Goal: Contribute content: Contribute content

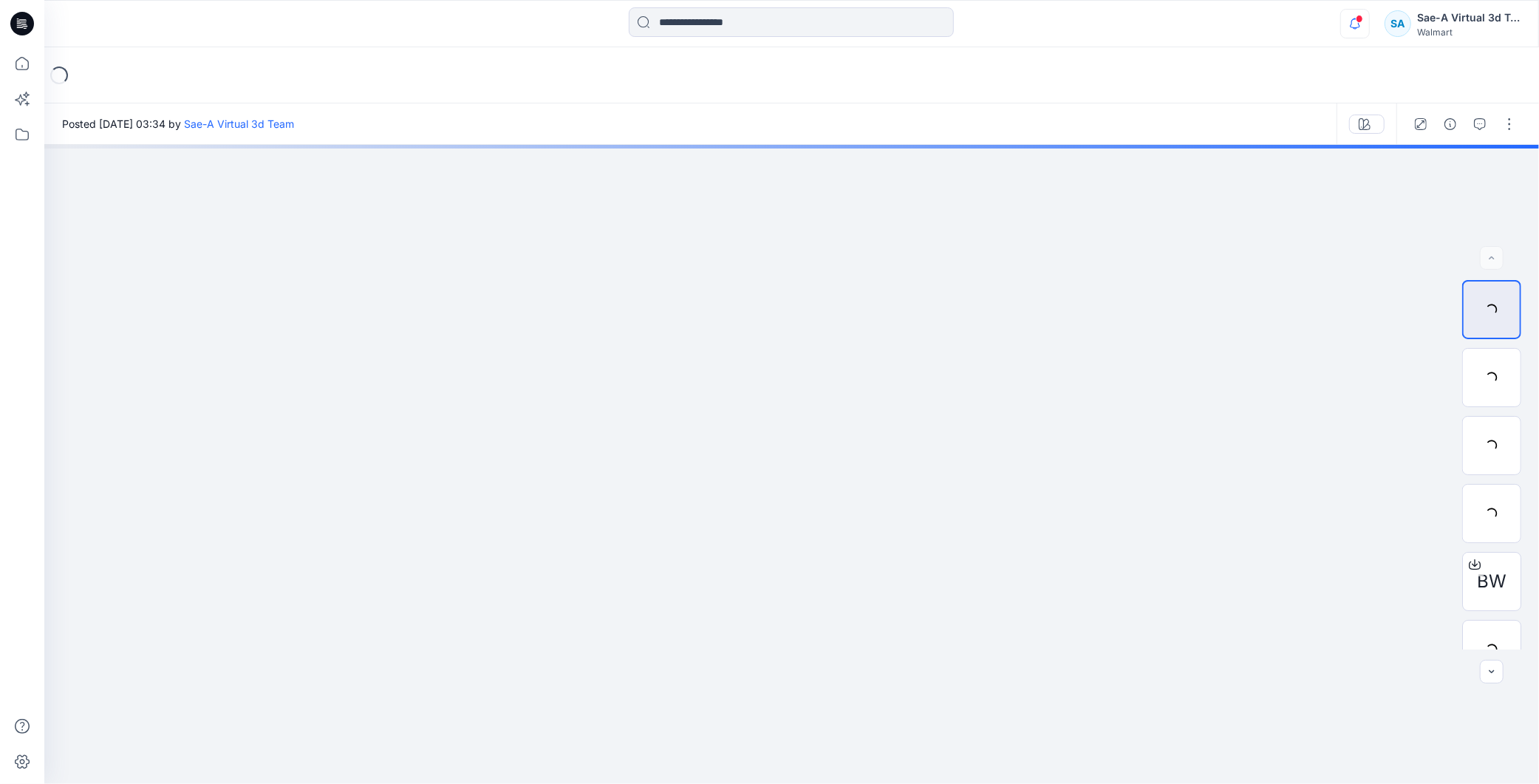
click at [1362, 24] on icon "button" at bounding box center [1355, 24] width 28 height 30
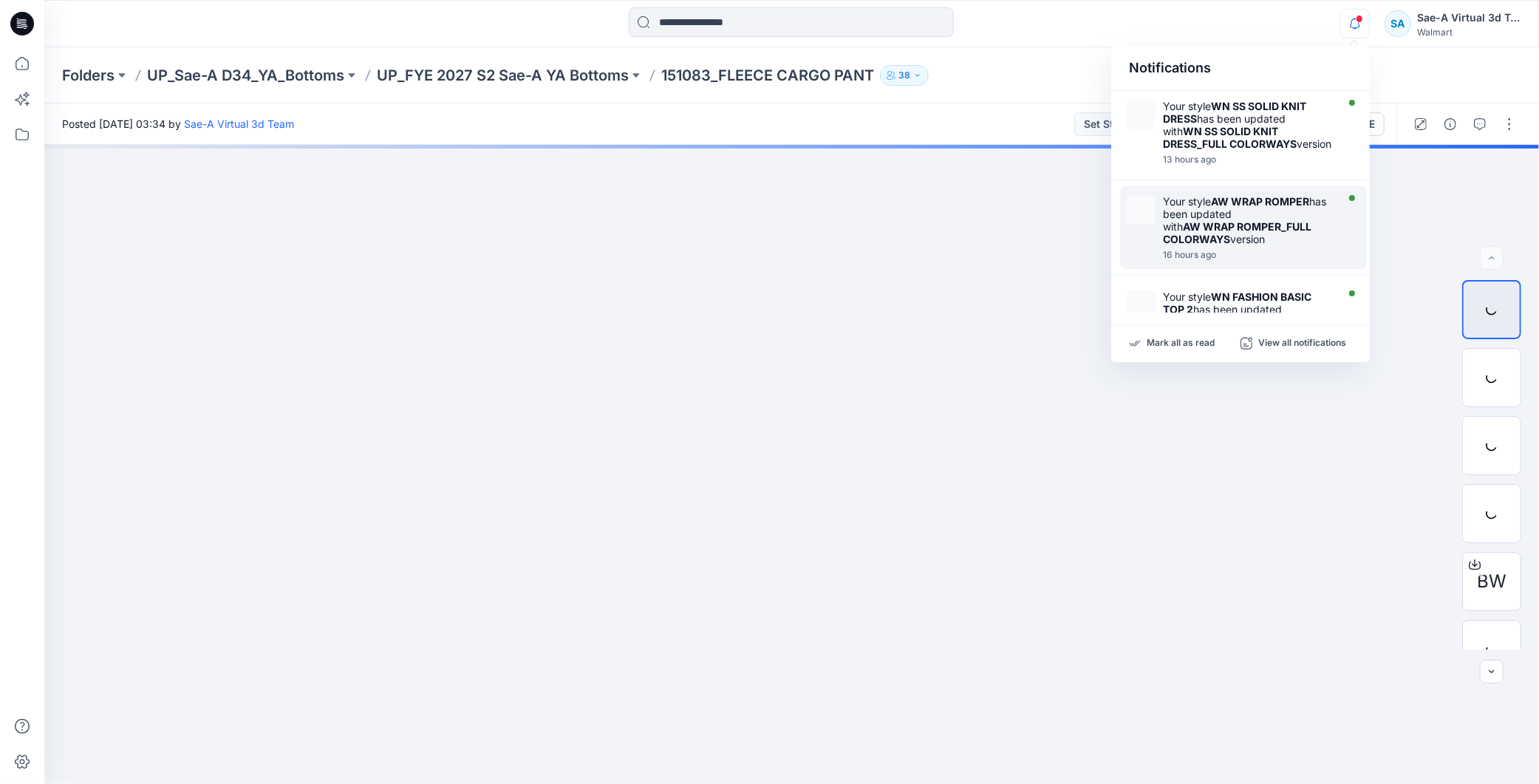
scroll to position [164, 0]
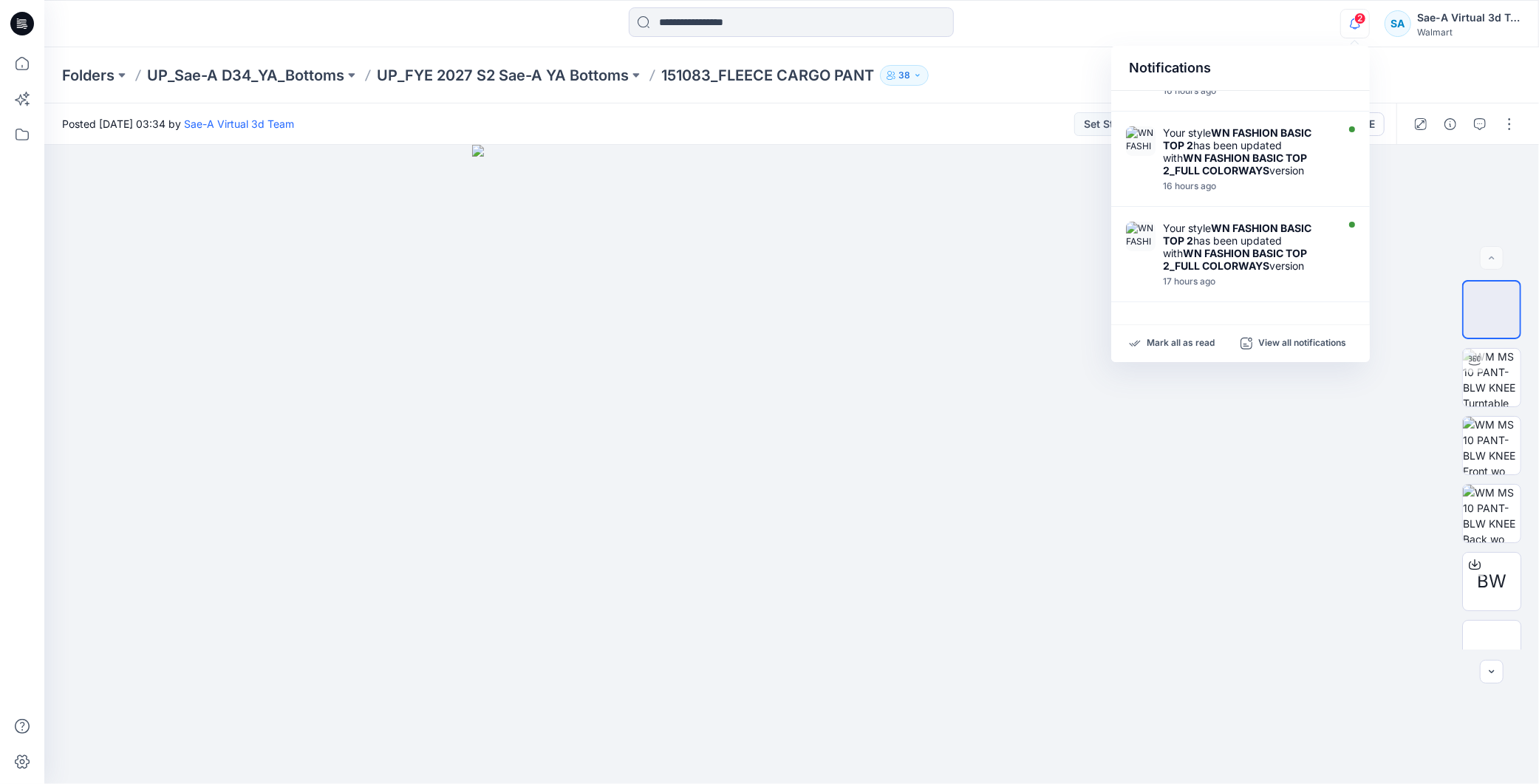
click at [852, 37] on div at bounding box center [791, 24] width 325 height 33
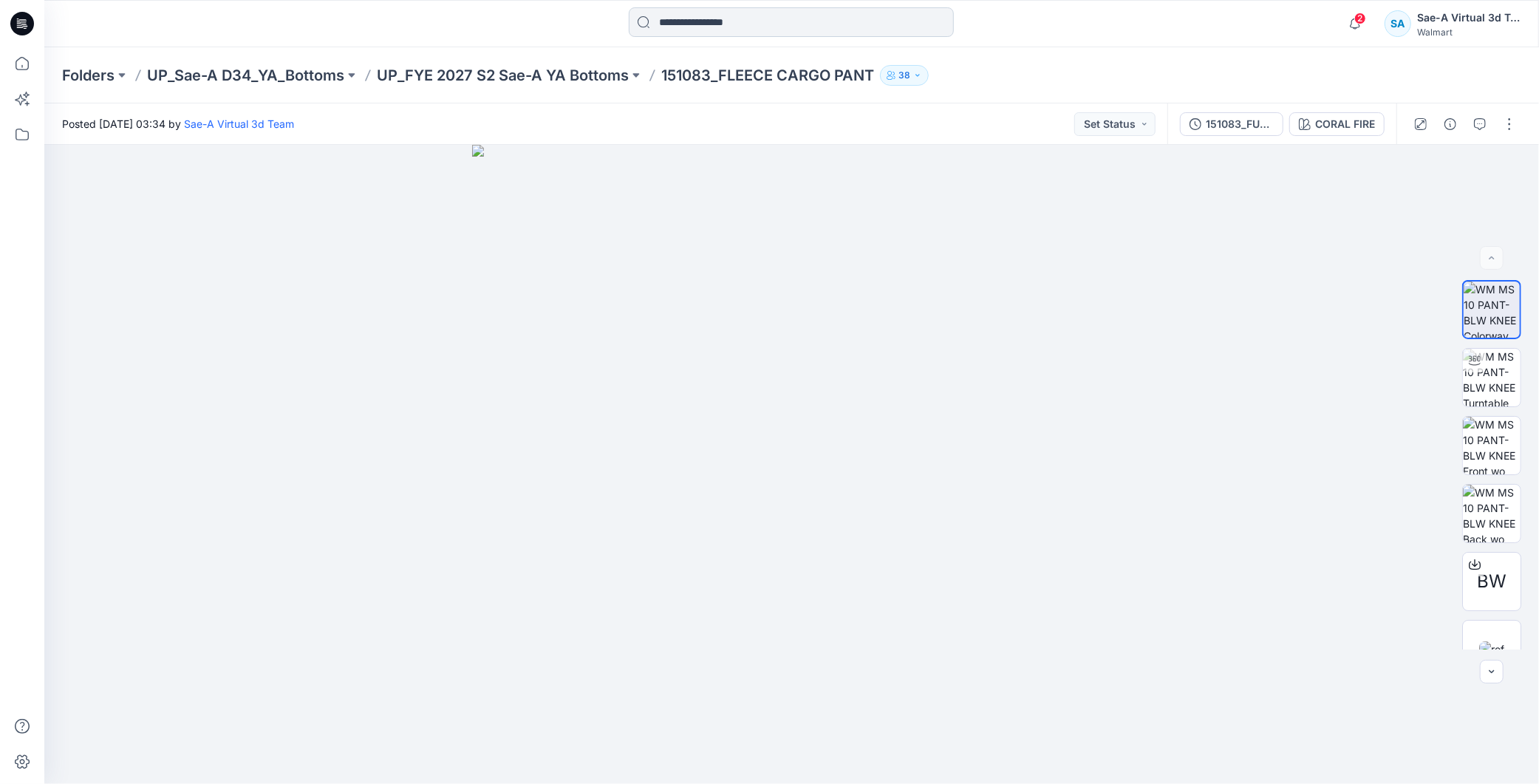
click at [789, 22] on input at bounding box center [791, 22] width 325 height 30
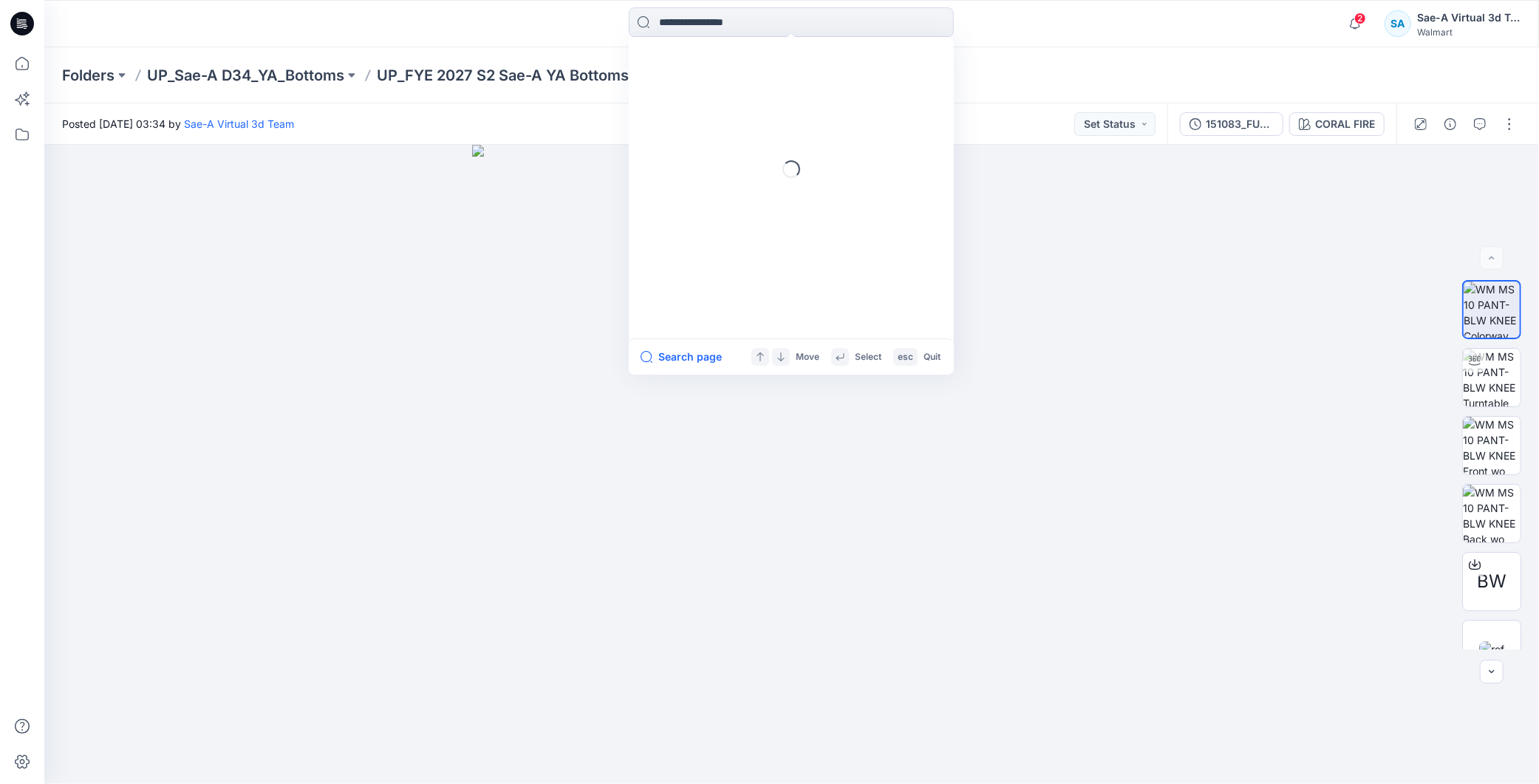
paste input "********"
type input "********"
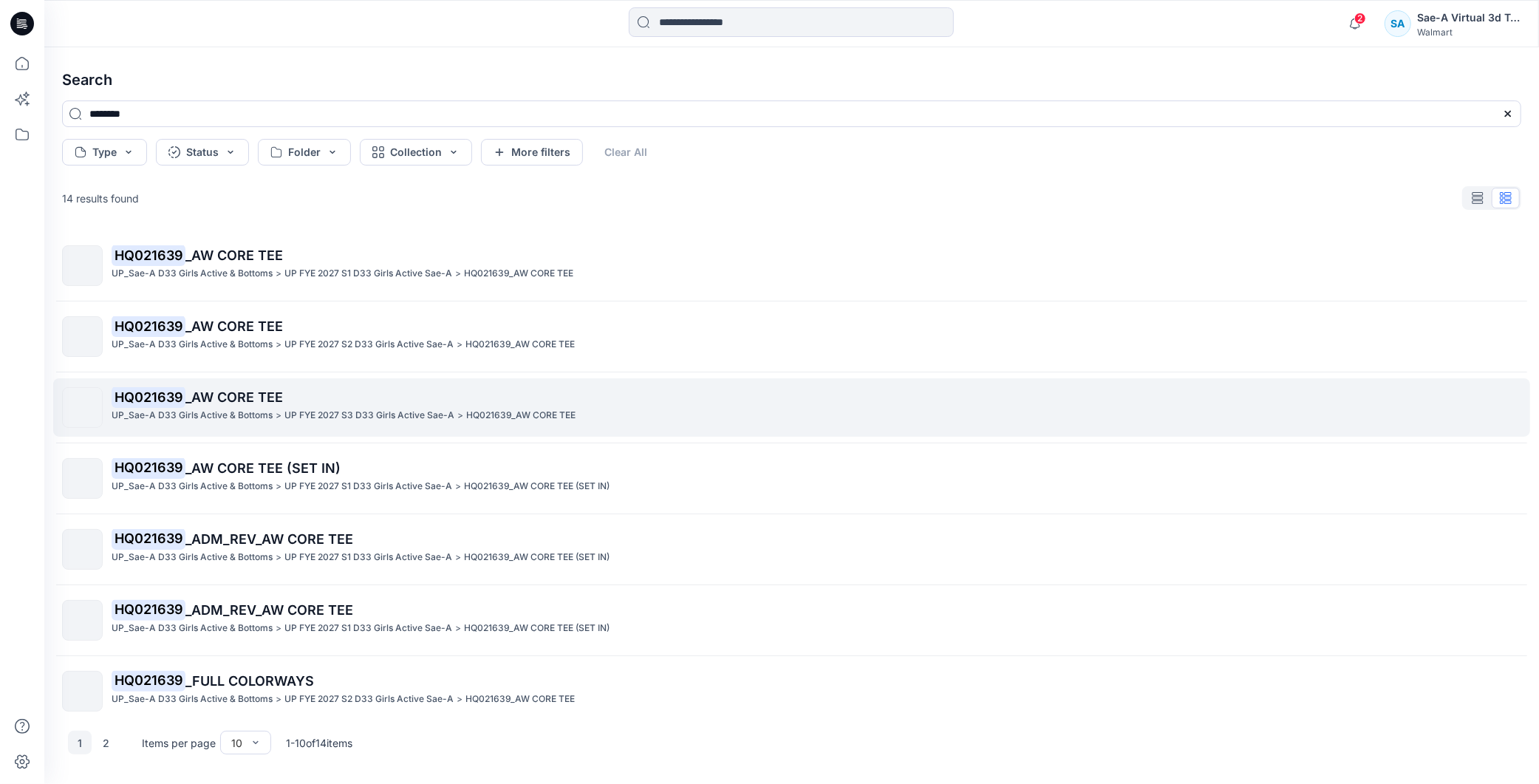
click at [372, 417] on p "UP FYE 2027 S3 D33 Girls Active Sae-A" at bounding box center [369, 416] width 170 height 15
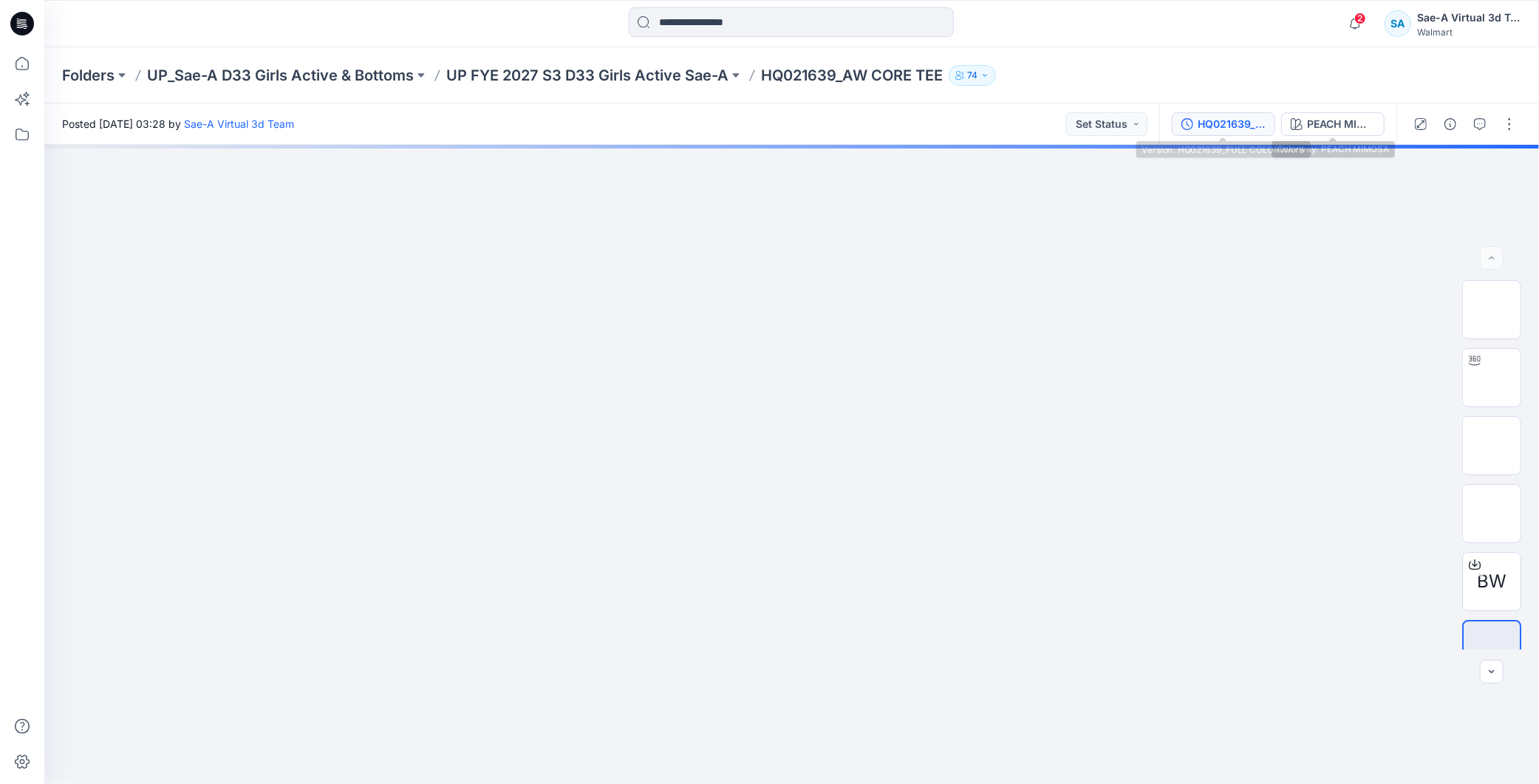
click at [1261, 122] on div "HQ021639_FULL COLORWAYS" at bounding box center [1231, 124] width 68 height 16
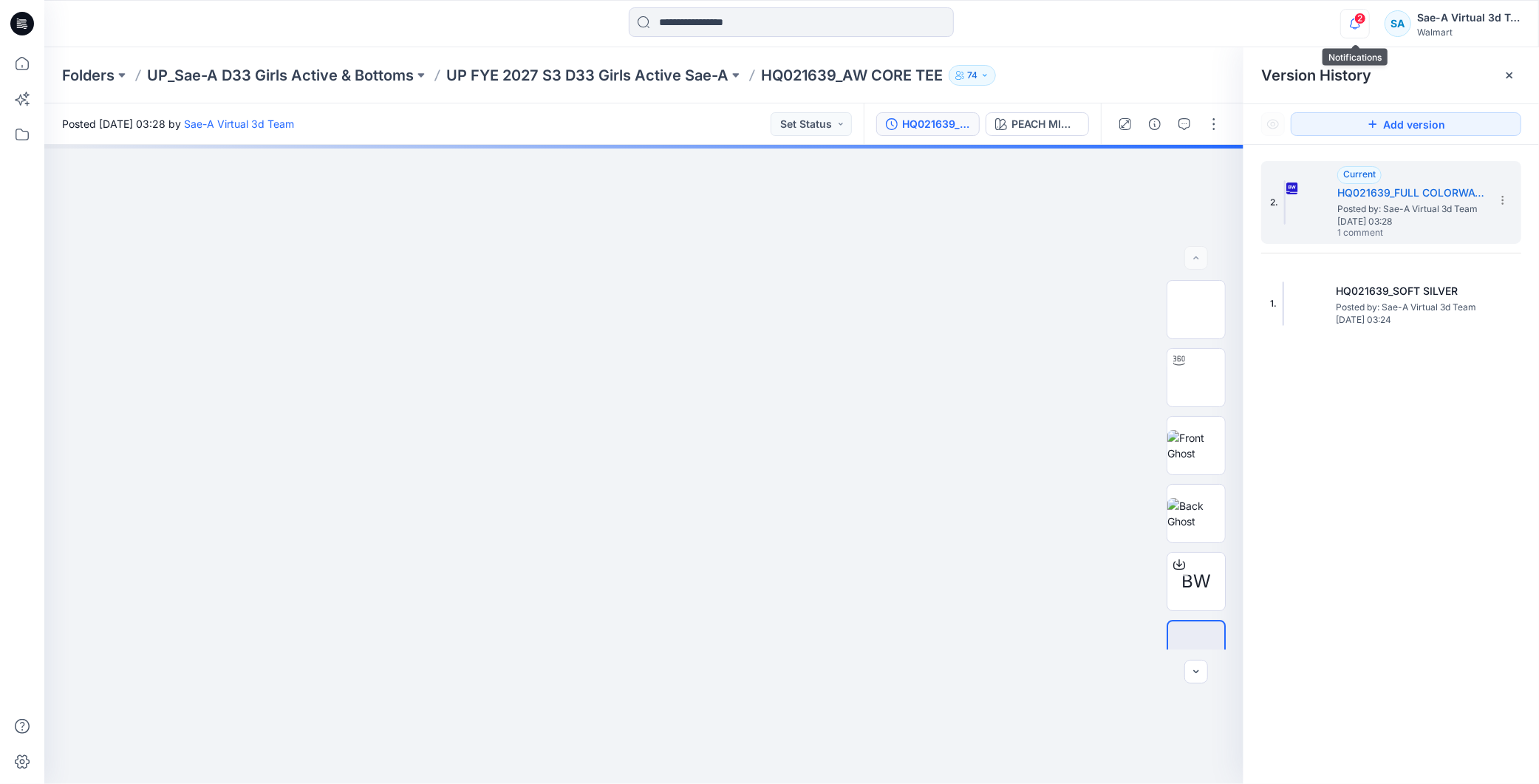
click at [1367, 22] on icon "button" at bounding box center [1355, 24] width 28 height 30
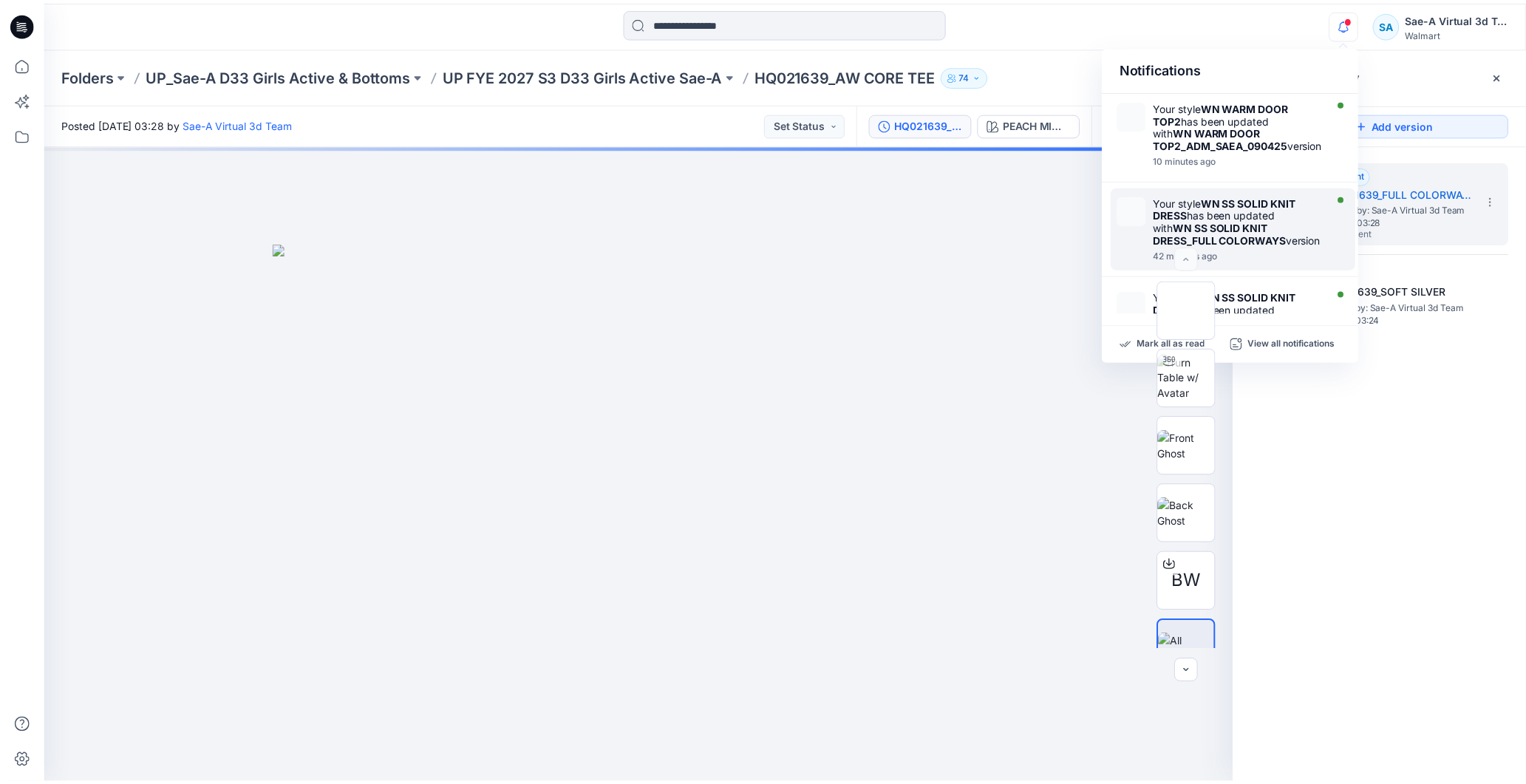
scroll to position [82, 0]
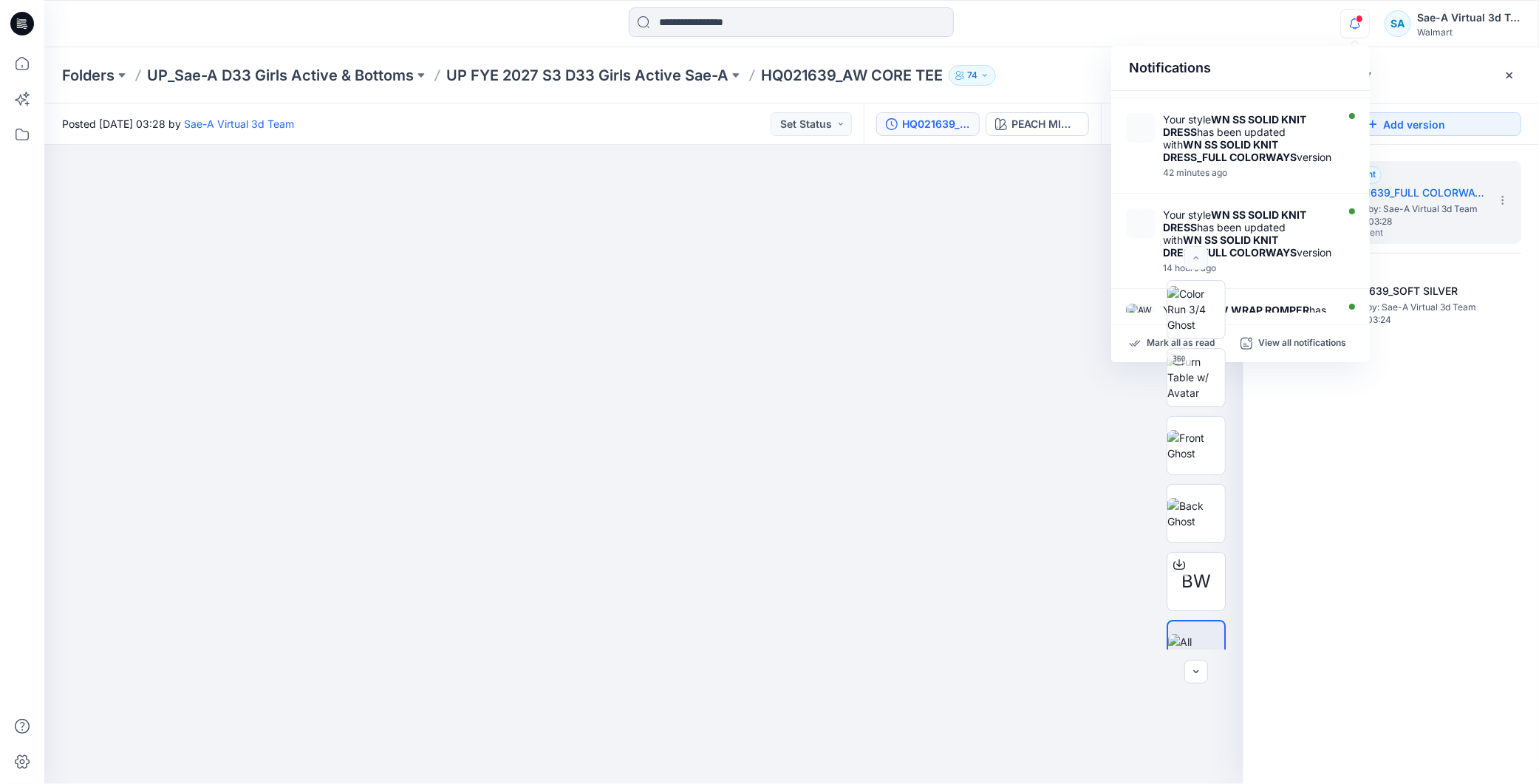
click at [1378, 478] on div "2. Current HQ021639_FULL COLORWAYS Posted by: Sae-A Virtual 3d Team Tuesday, Au…" at bounding box center [1391, 475] width 296 height 660
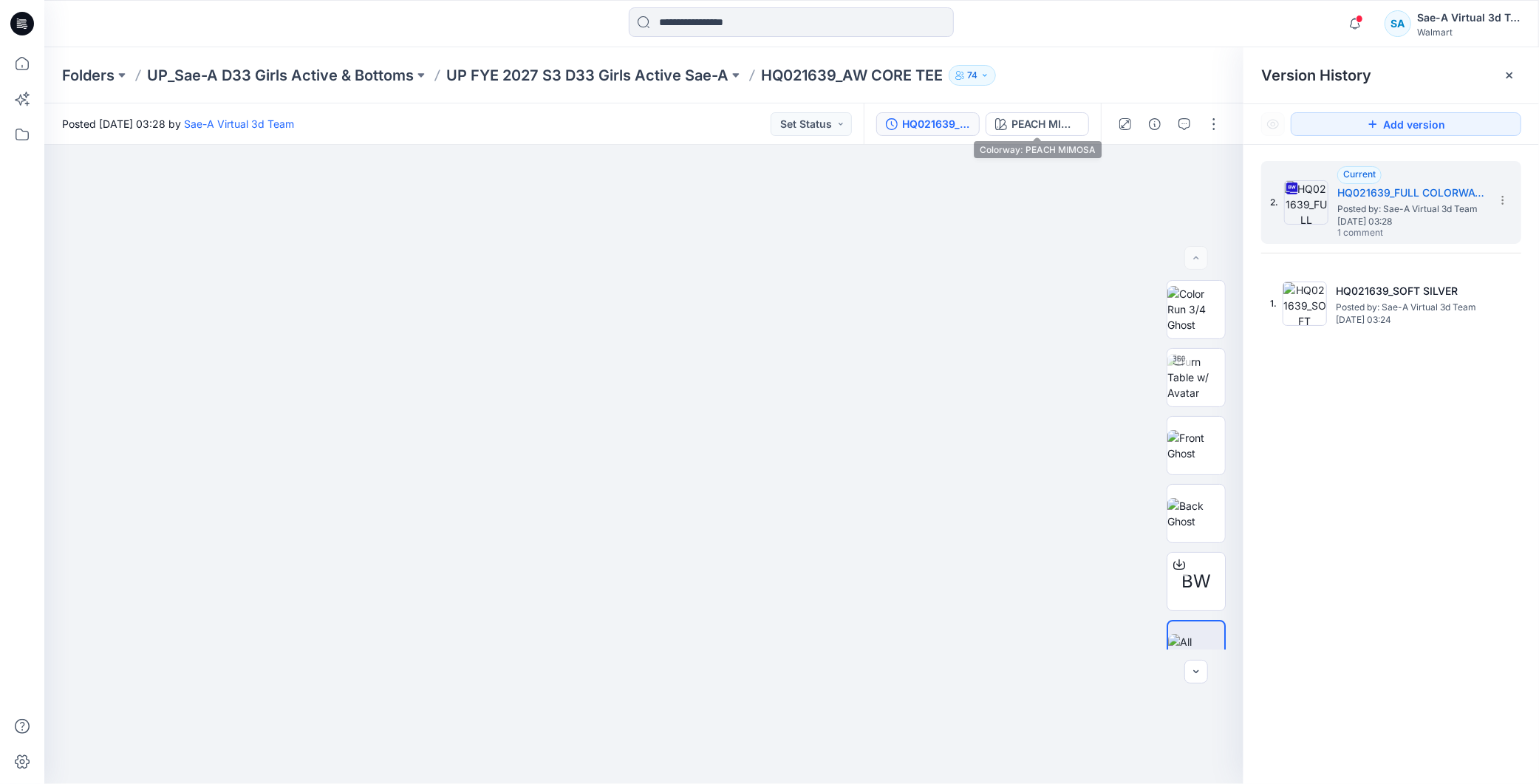
drag, startPoint x: 1032, startPoint y: 116, endPoint x: 1168, endPoint y: 135, distance: 137.3
click at [1032, 116] on div "PEACH MIMOSA" at bounding box center [1045, 124] width 68 height 16
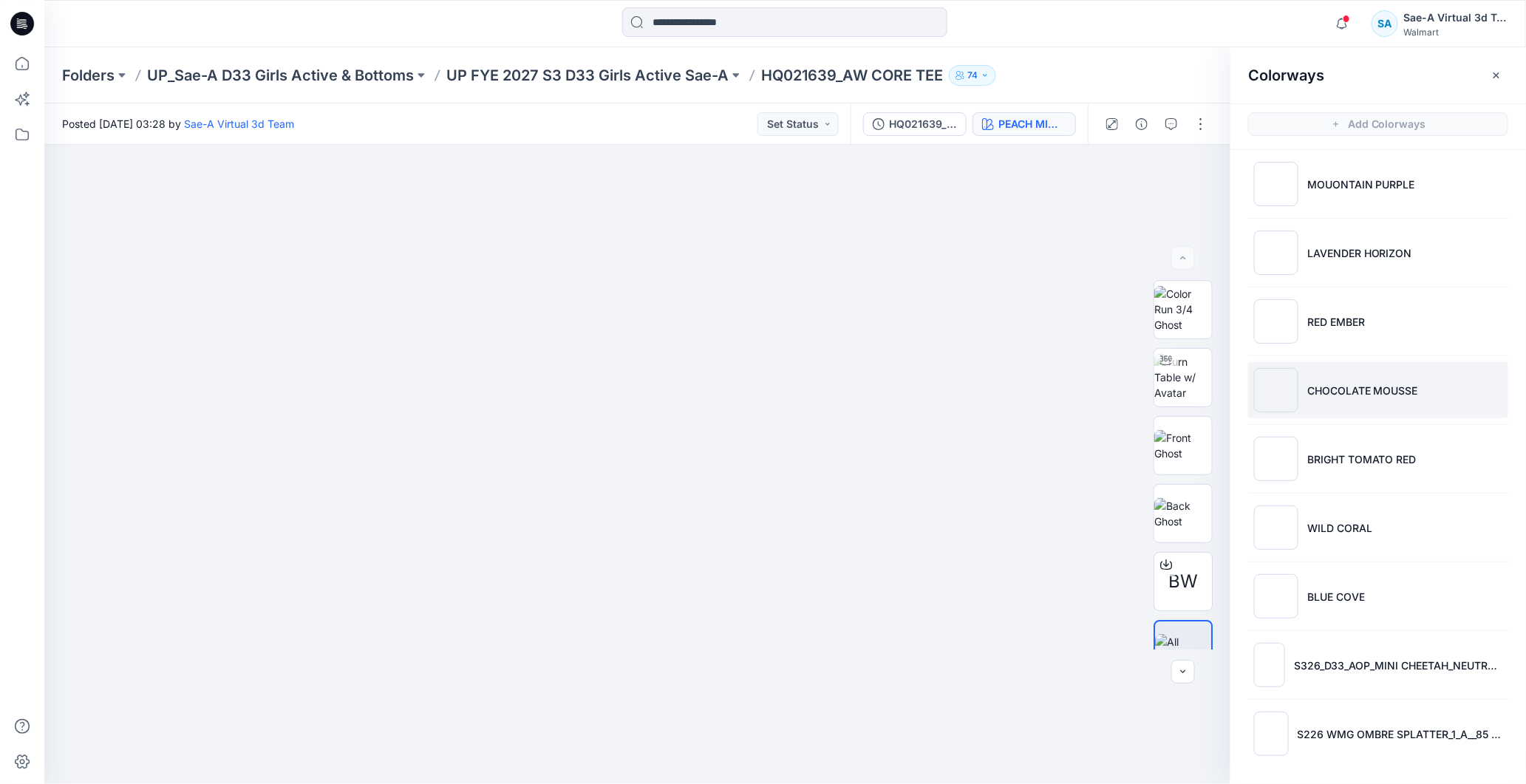
scroll to position [5, 0]
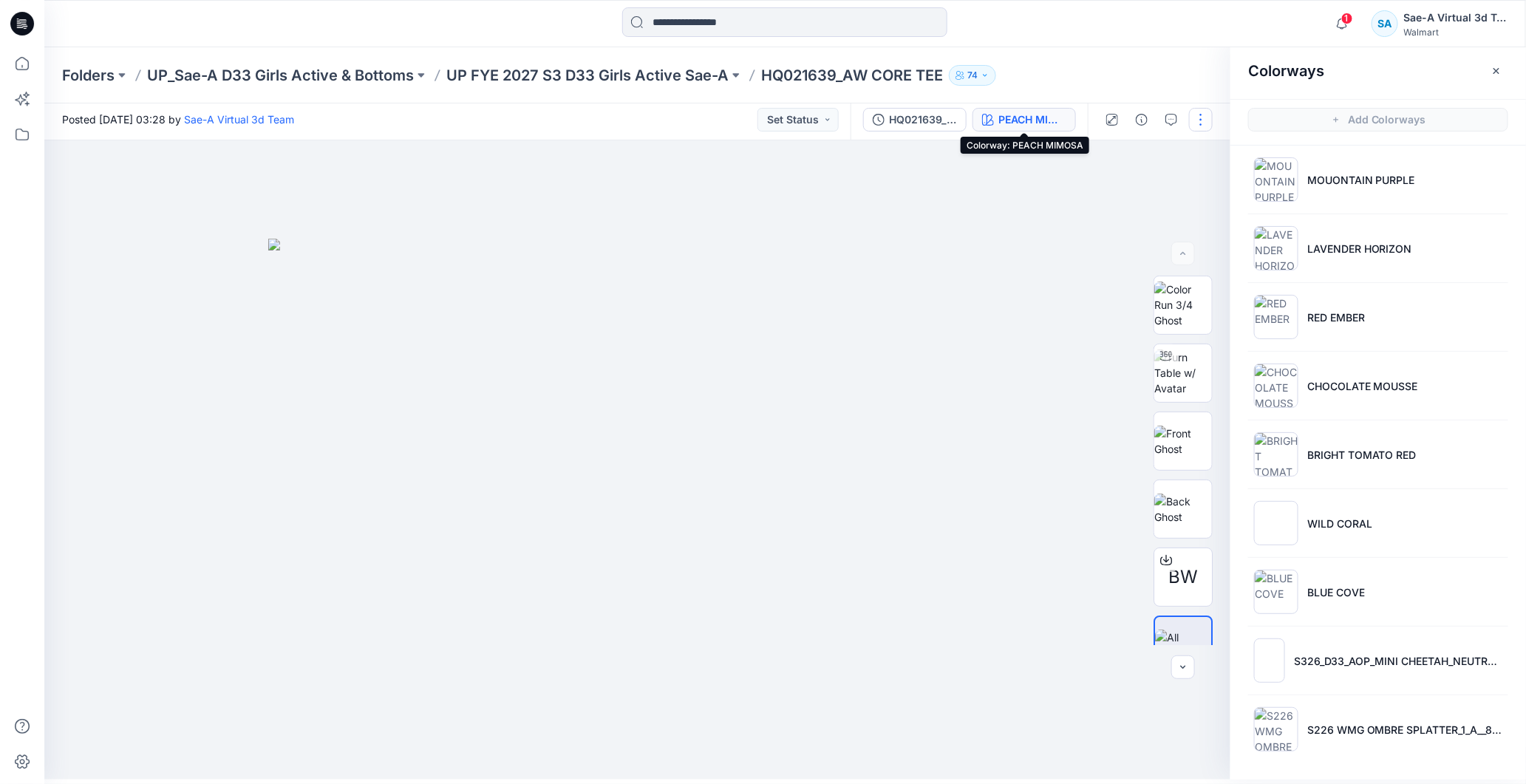
click at [1199, 119] on button "button" at bounding box center [1201, 119] width 24 height 24
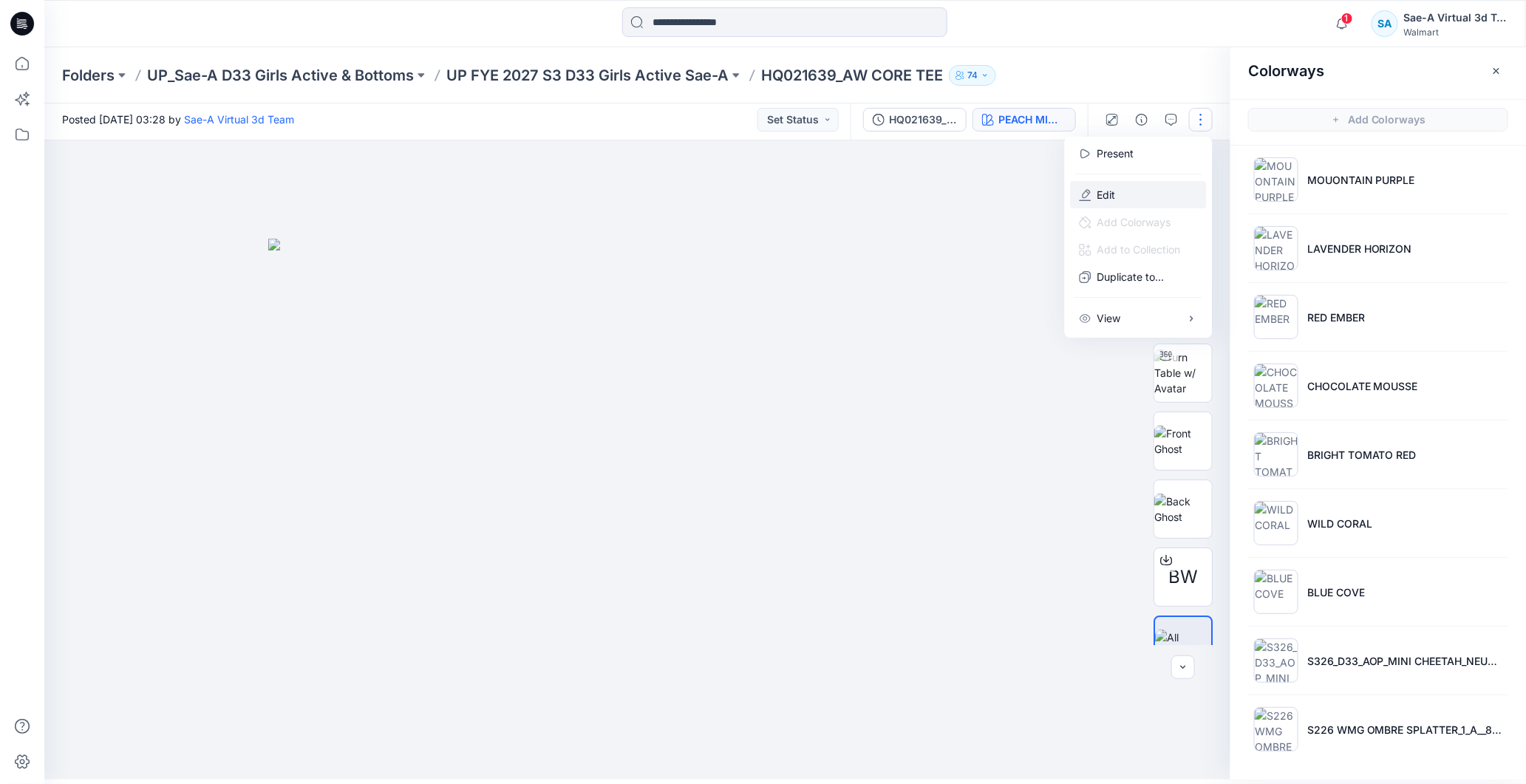
click at [1122, 196] on button "Edit" at bounding box center [1139, 195] width 136 height 28
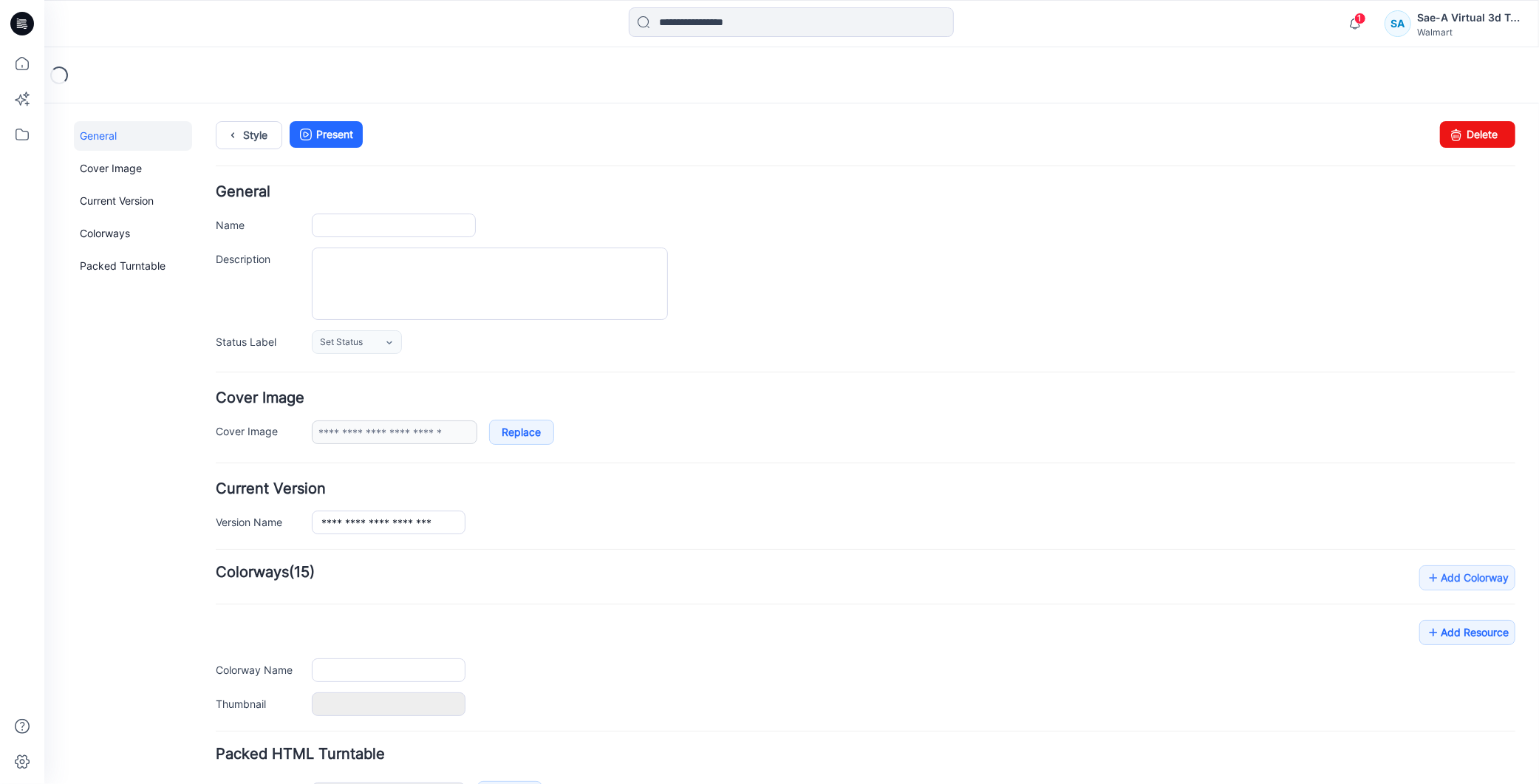
type input "**********"
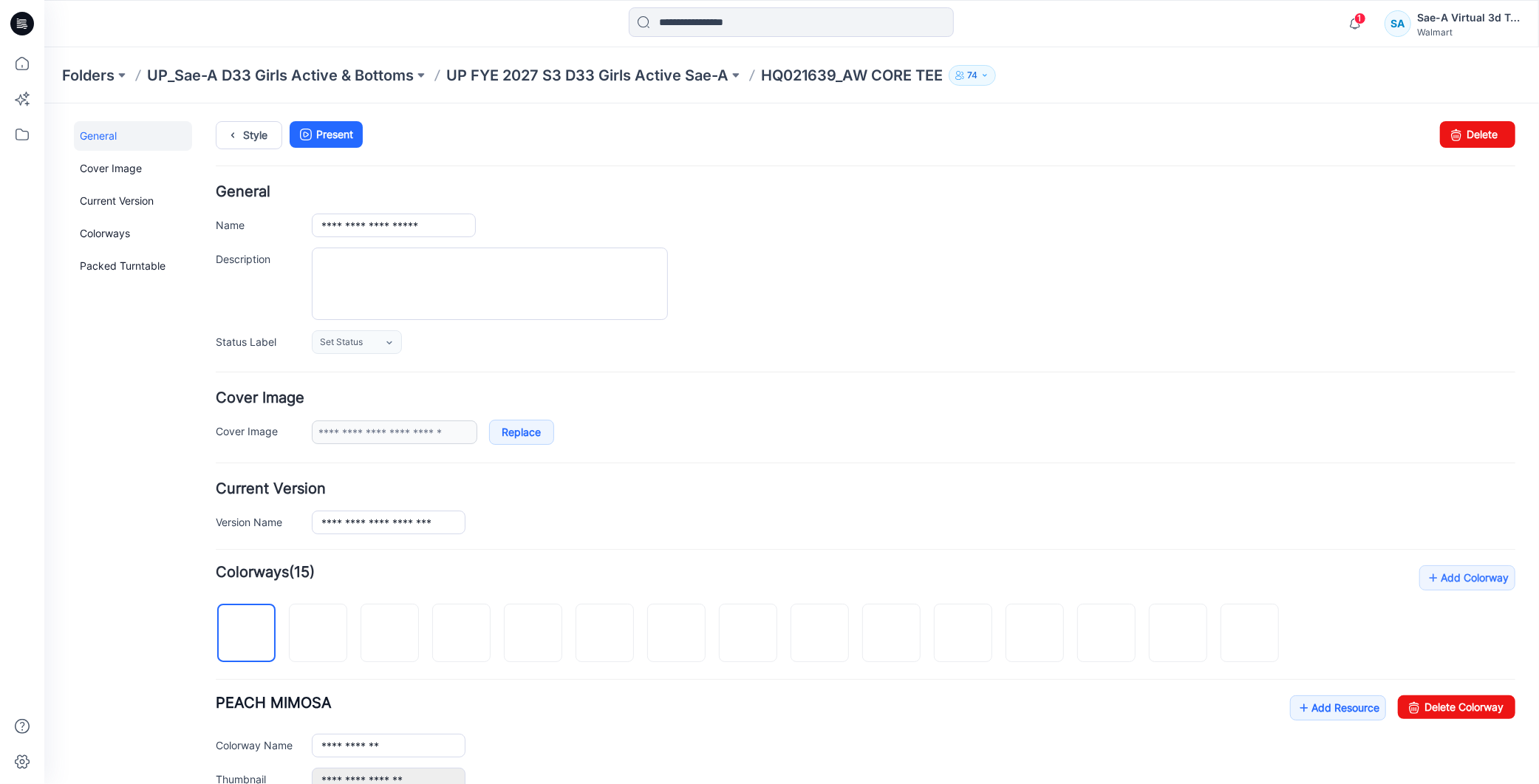
scroll to position [390, 0]
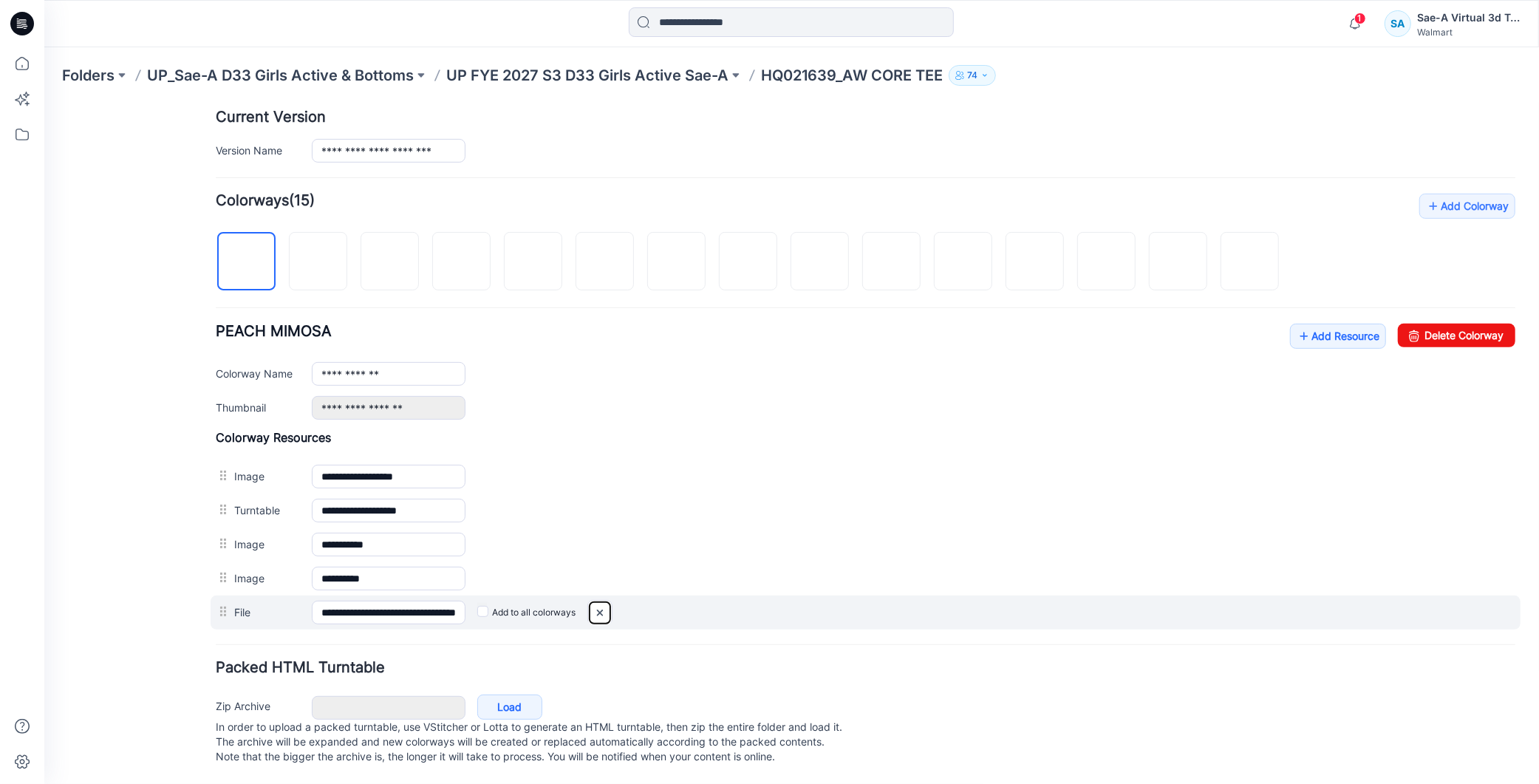
click at [607, 600] on img at bounding box center [599, 612] width 24 height 24
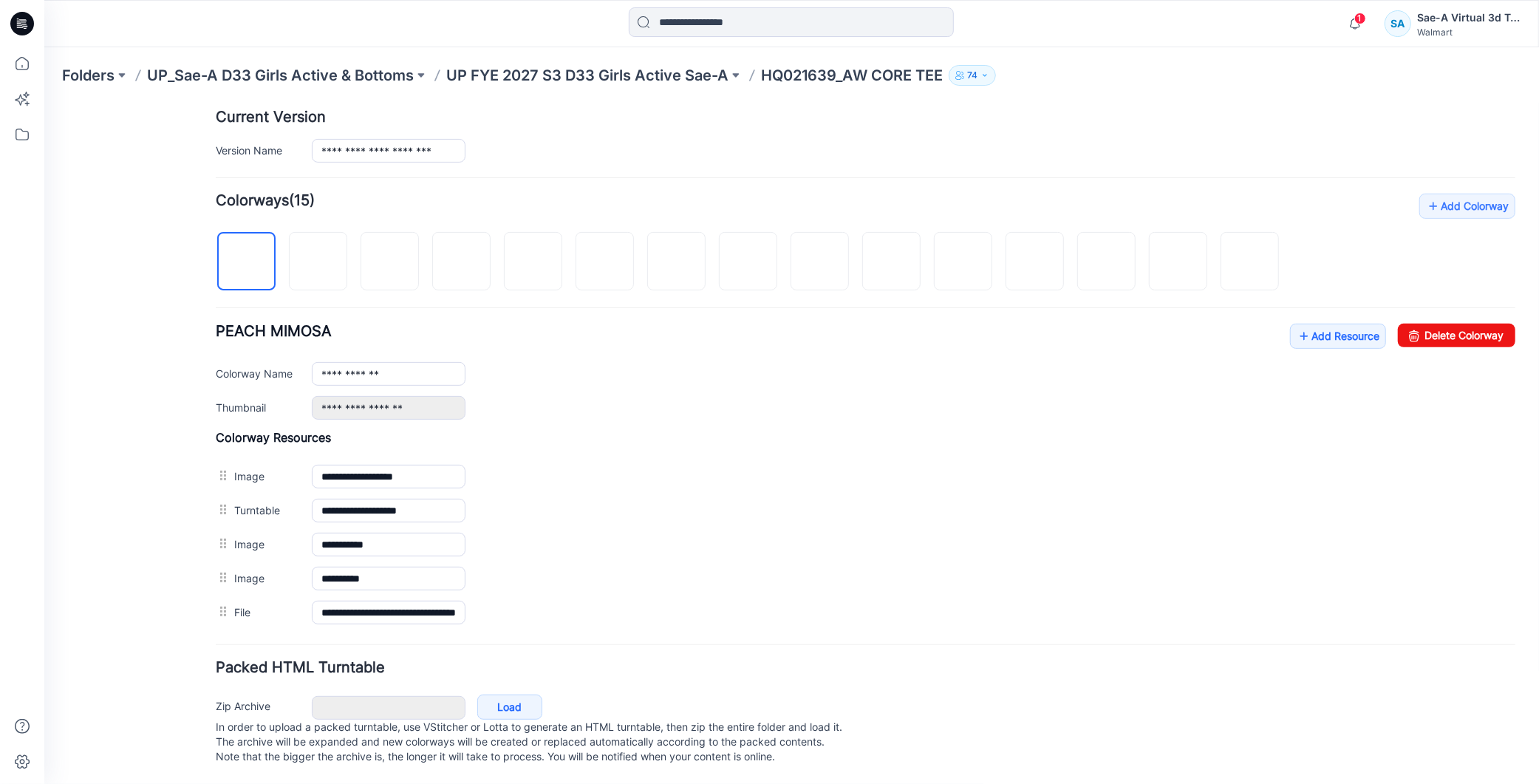
scroll to position [355, 0]
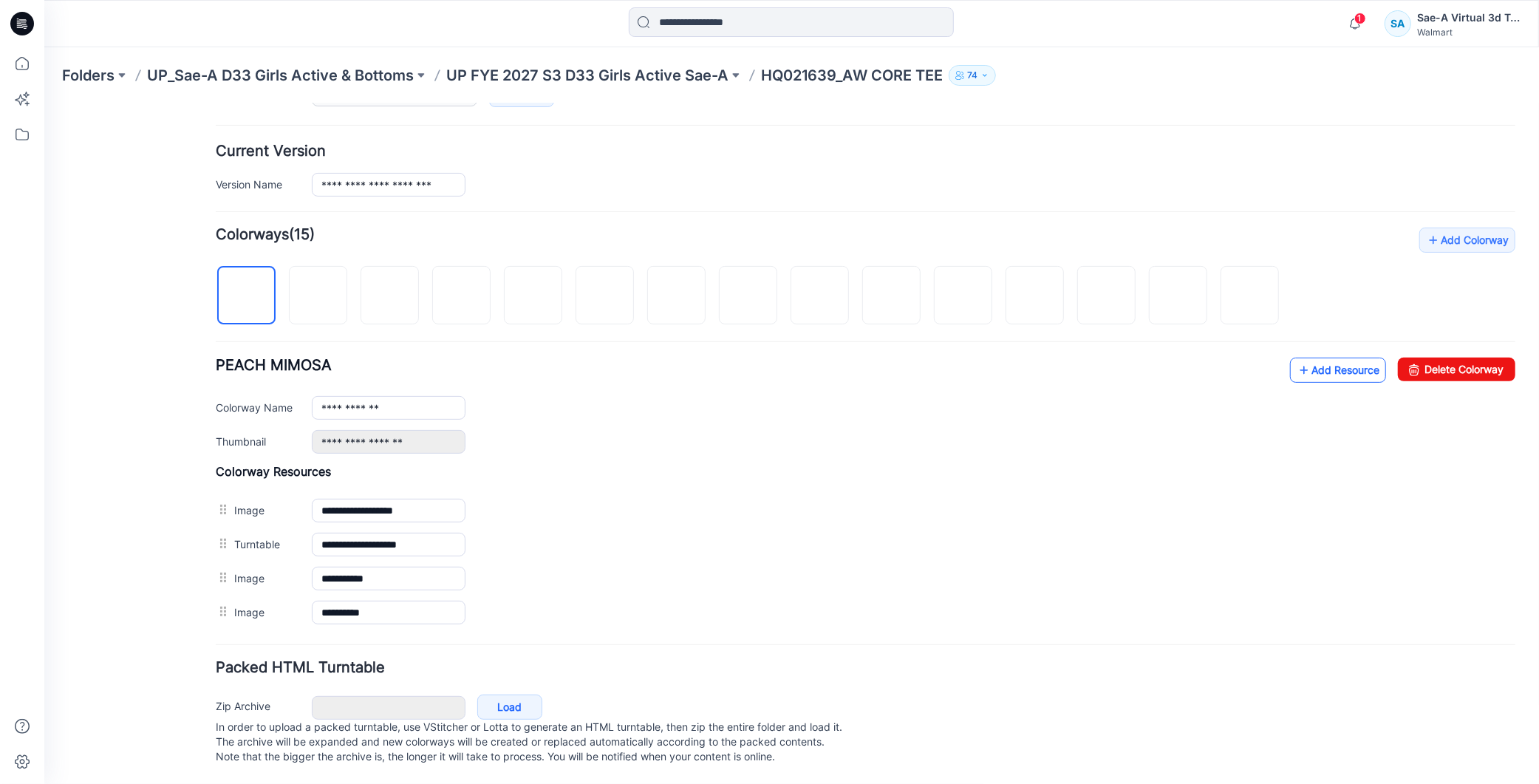
click at [1322, 358] on link "Add Resource" at bounding box center [1337, 369] width 96 height 25
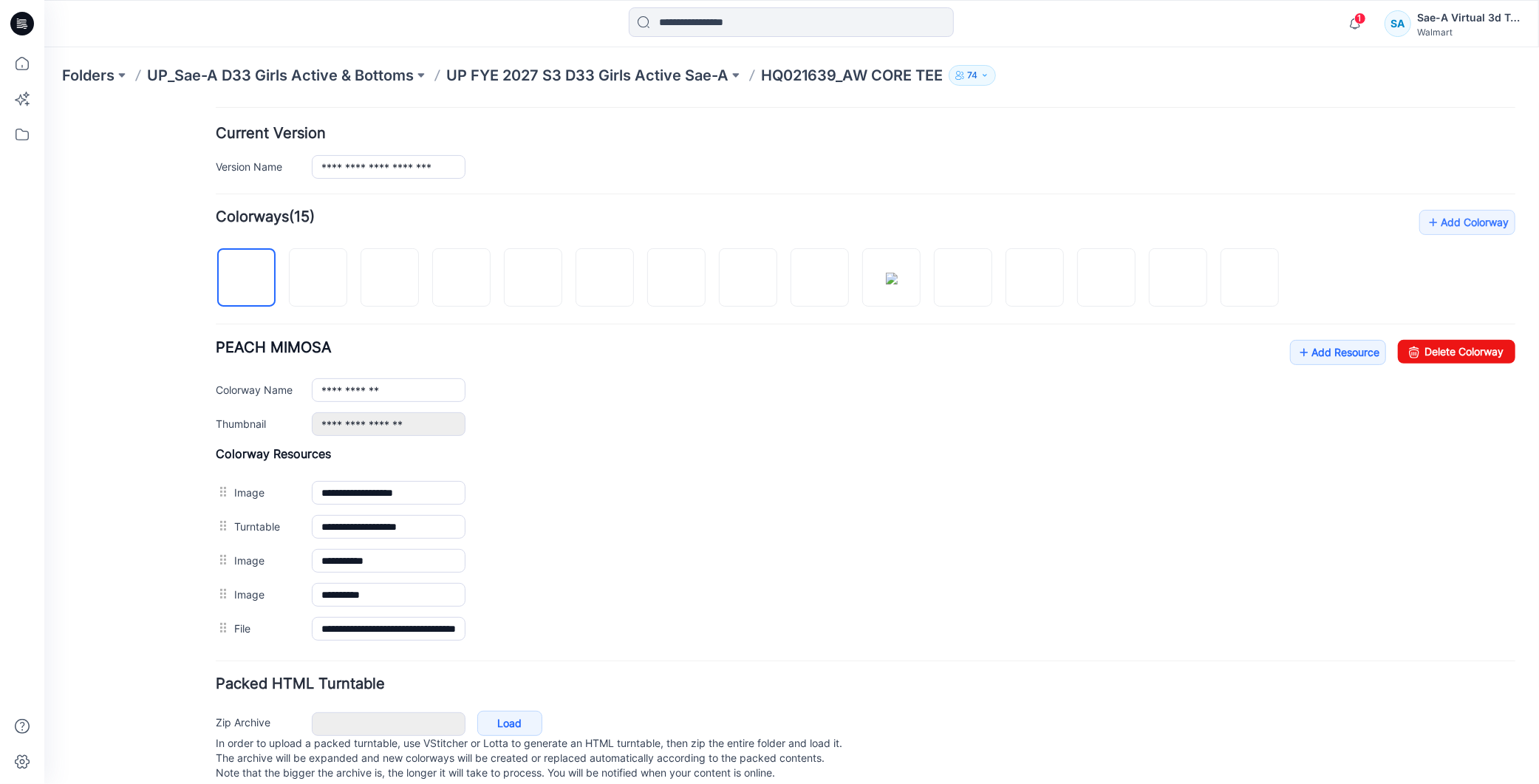
scroll to position [0, 0]
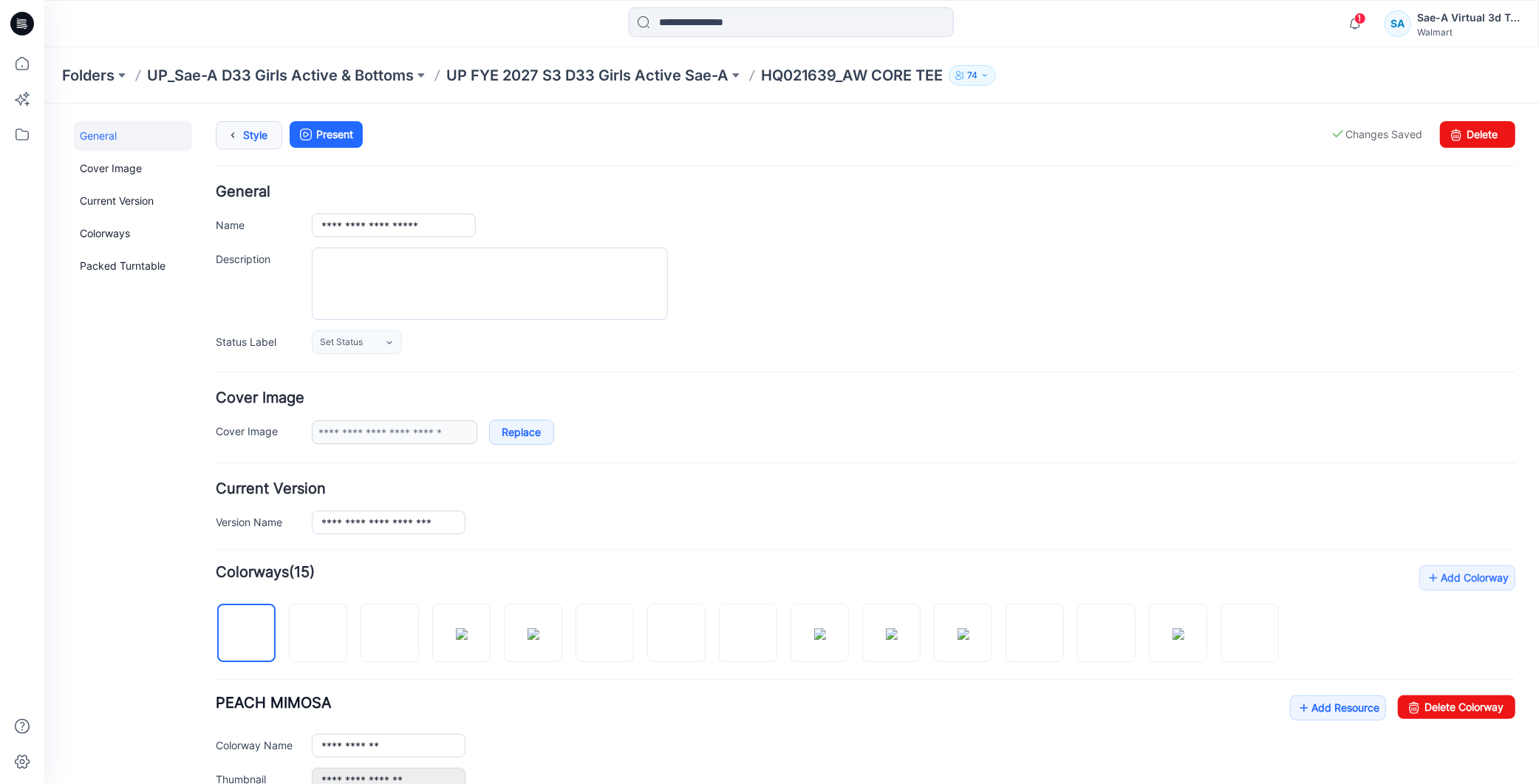
click at [252, 137] on link "Style" at bounding box center [248, 134] width 66 height 28
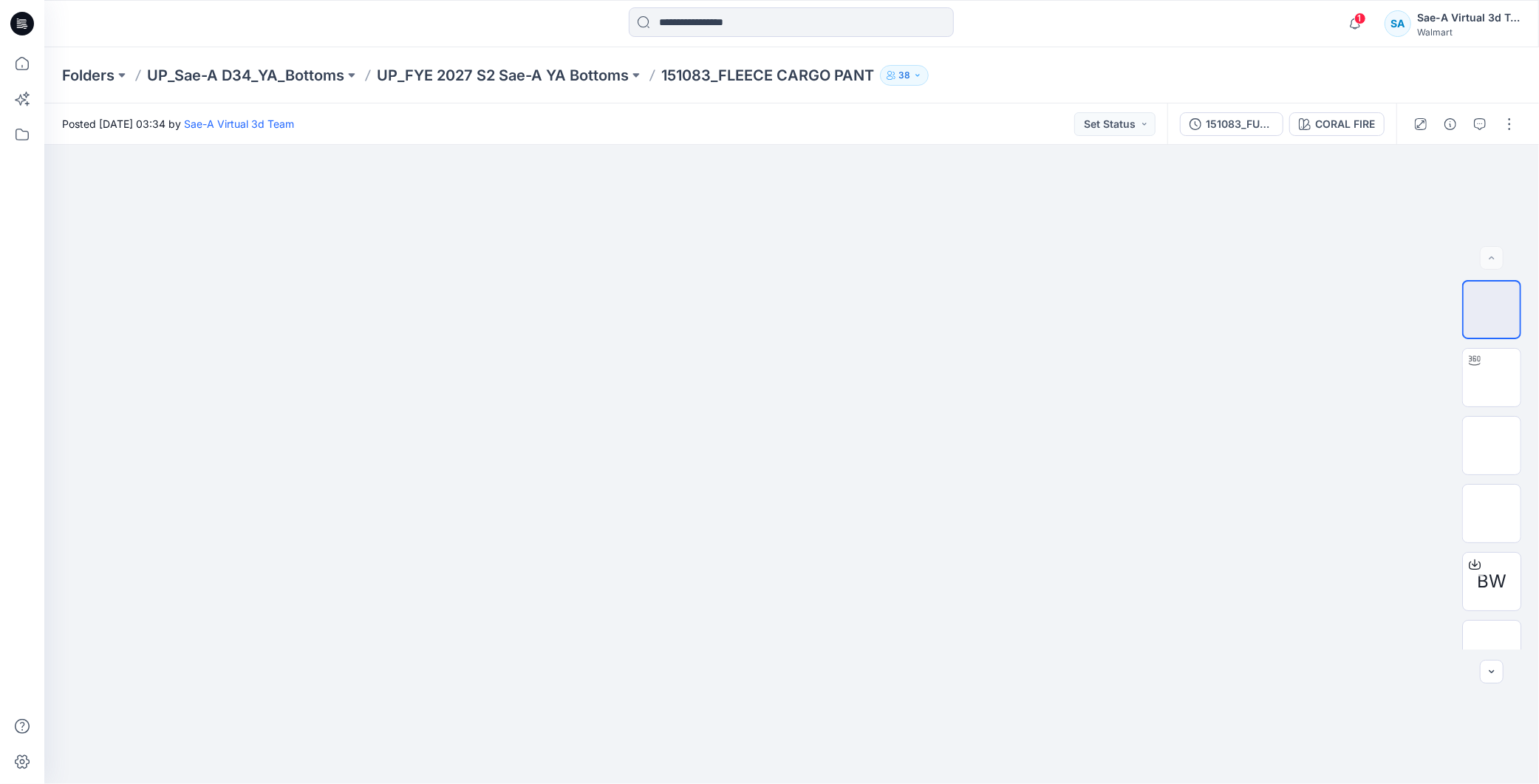
click at [24, 19] on icon at bounding box center [23, 19] width 8 height 1
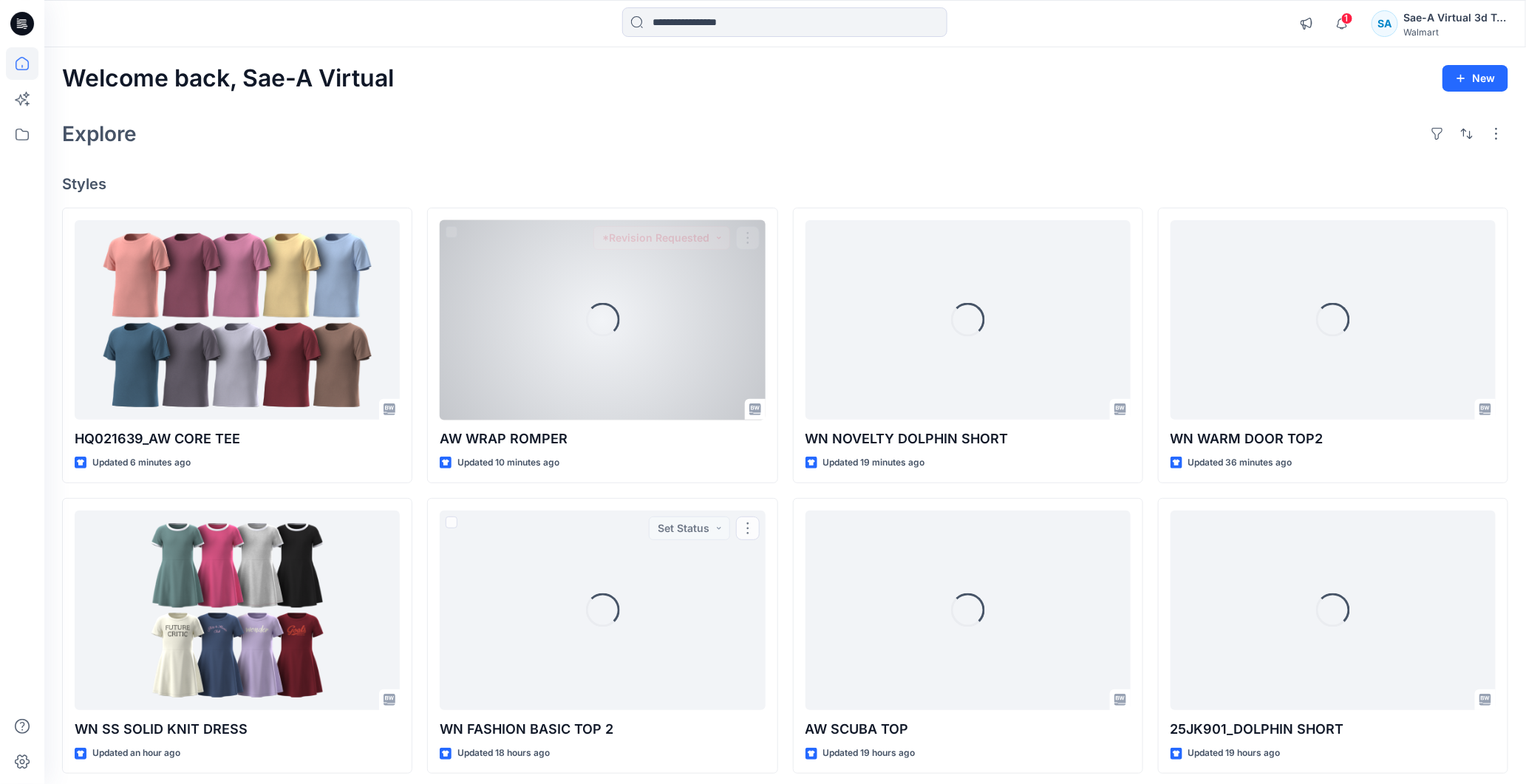
click at [281, 313] on div at bounding box center [237, 320] width 325 height 200
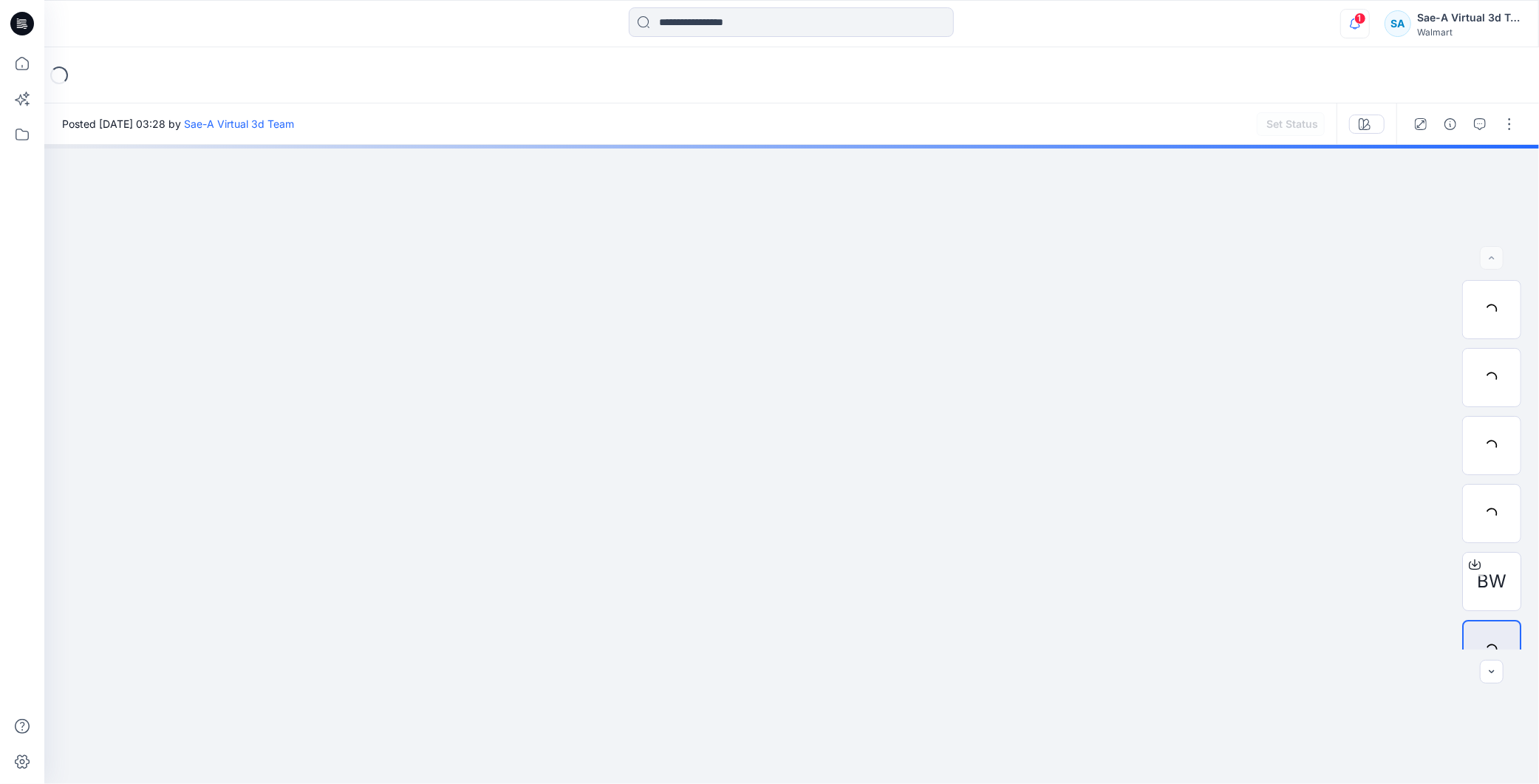
click at [744, 30] on icon "button" at bounding box center [1355, 24] width 28 height 30
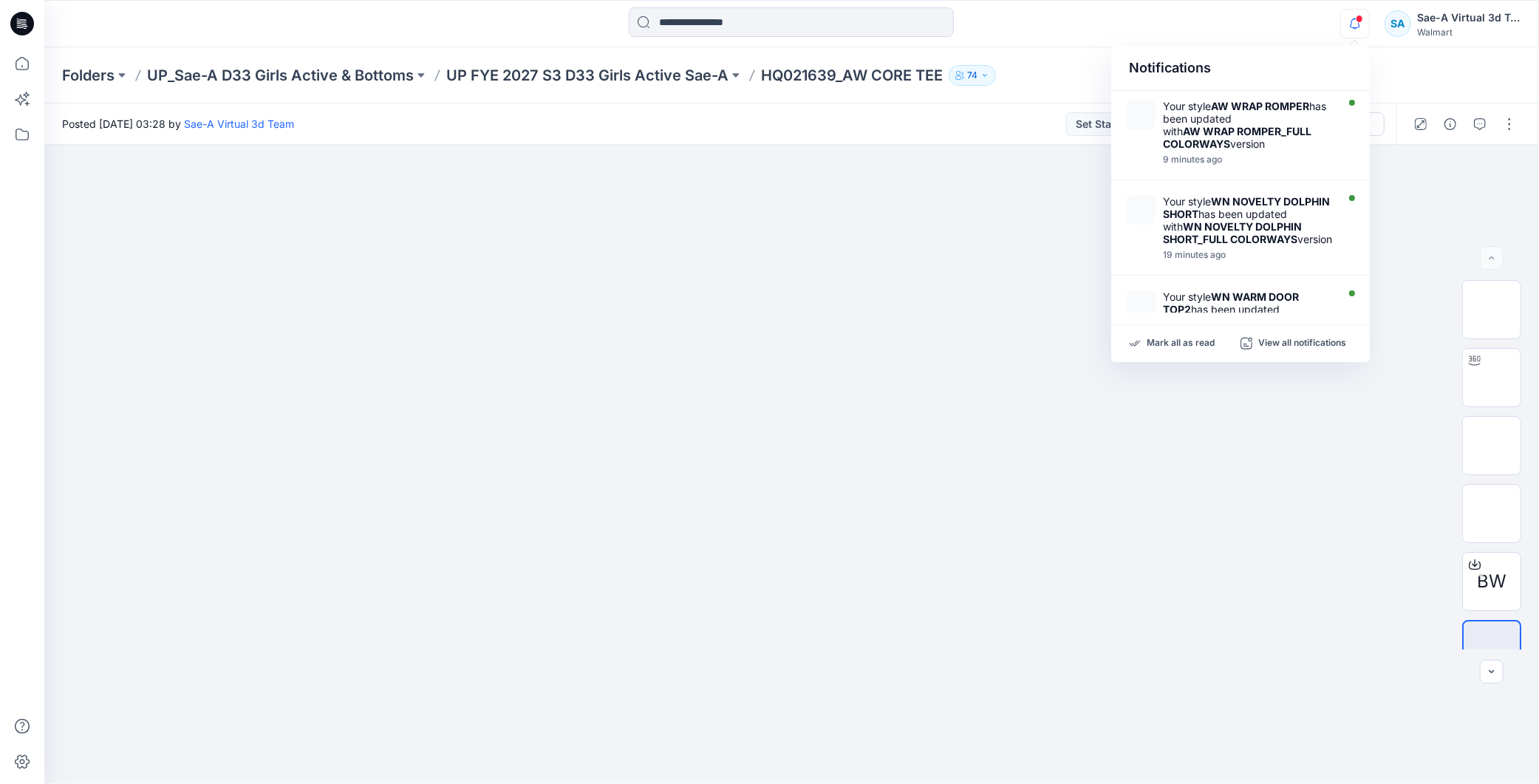
click at [744, 28] on icon "button" at bounding box center [1355, 24] width 28 height 30
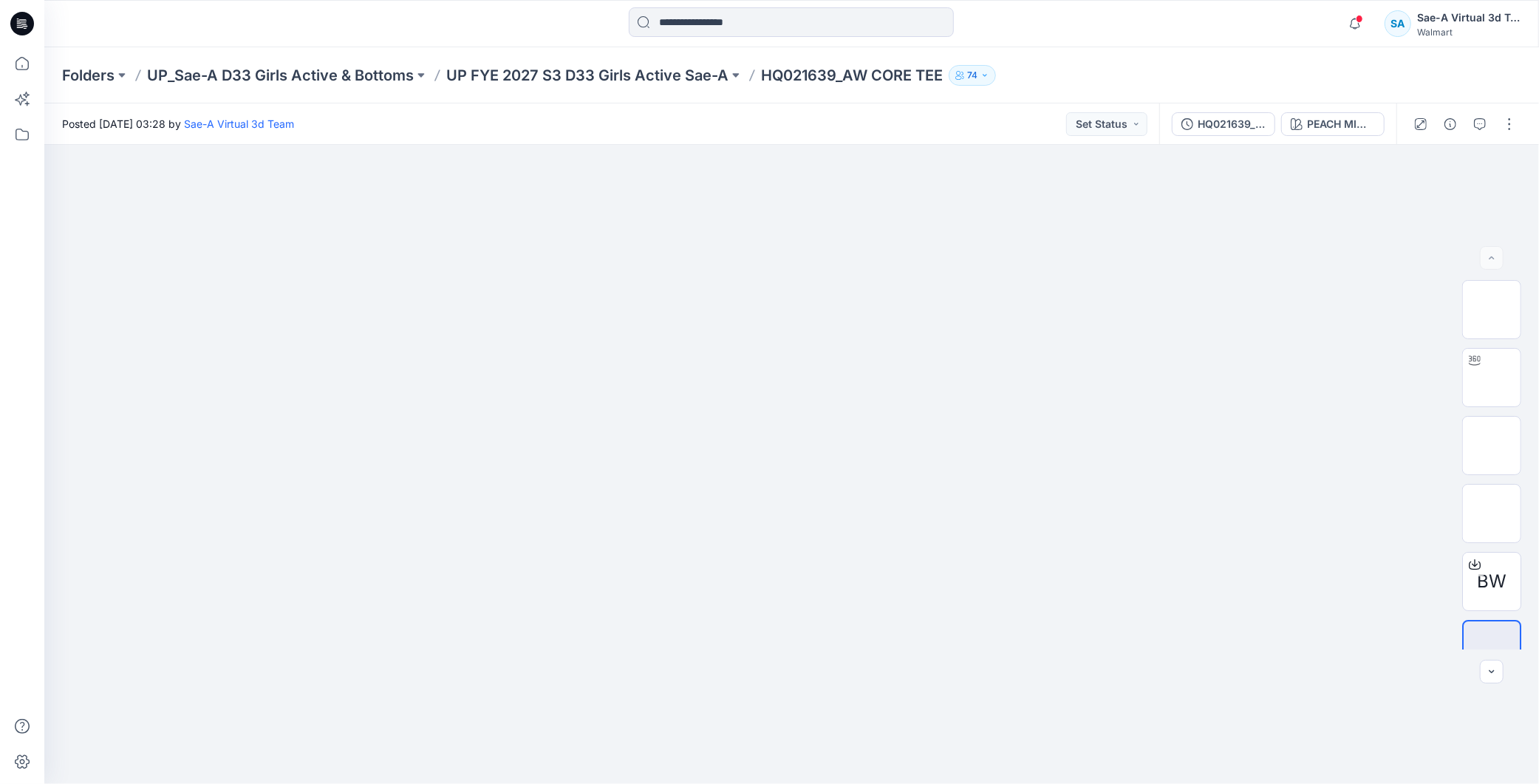
click at [744, 22] on span at bounding box center [1359, 18] width 8 height 8
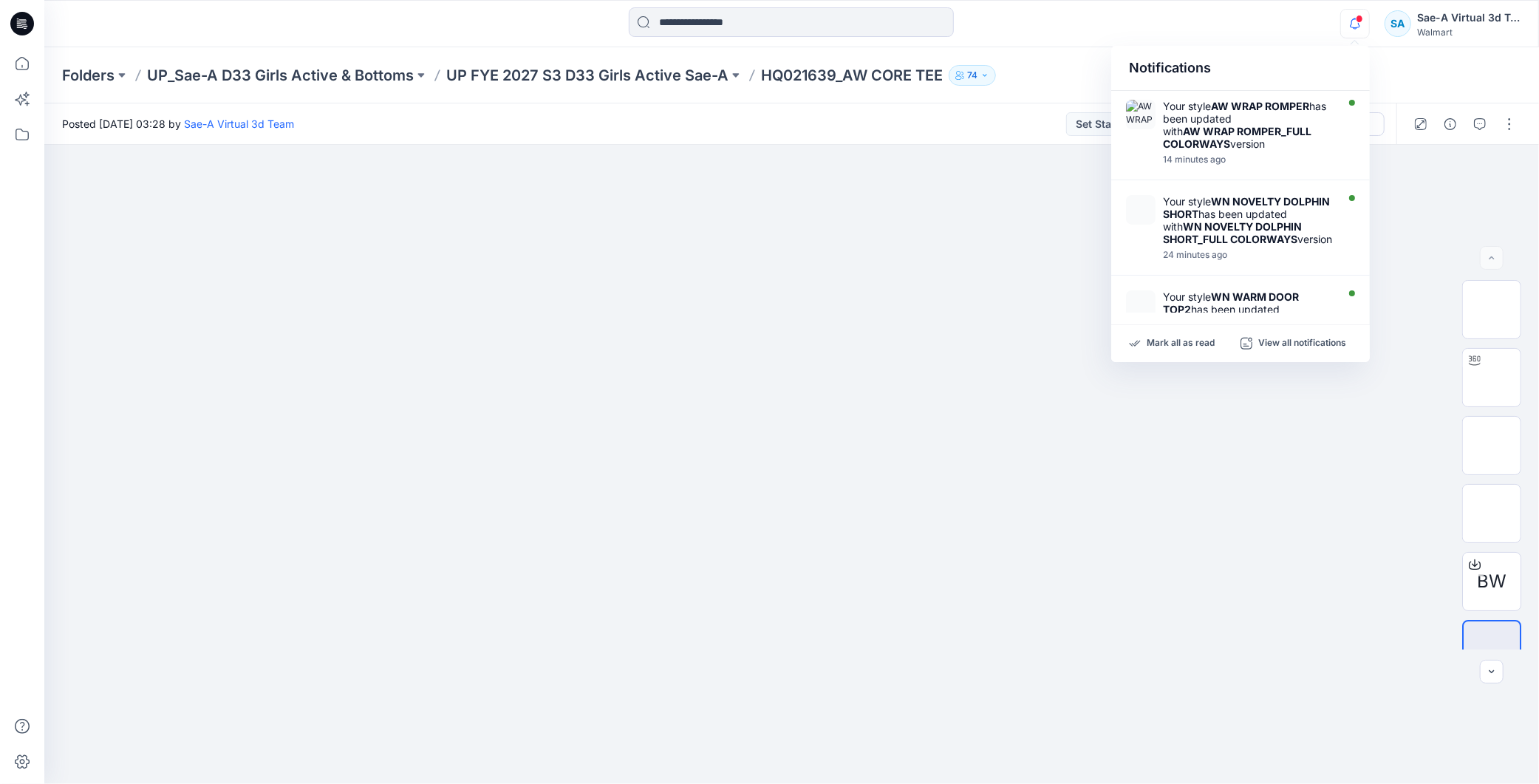
click at [744, 24] on icon "button" at bounding box center [1355, 24] width 28 height 30
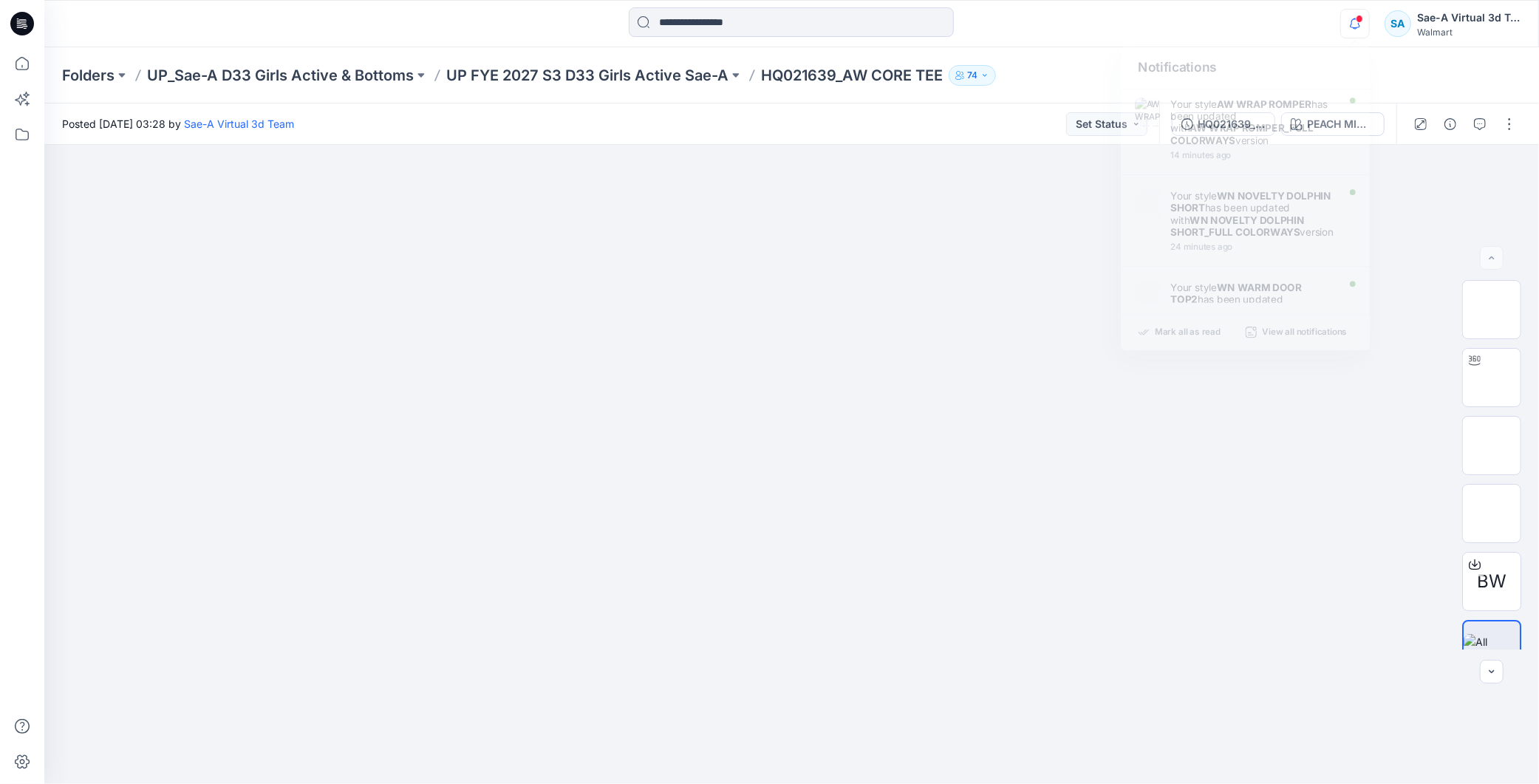
click at [744, 25] on icon "button" at bounding box center [1355, 24] width 28 height 30
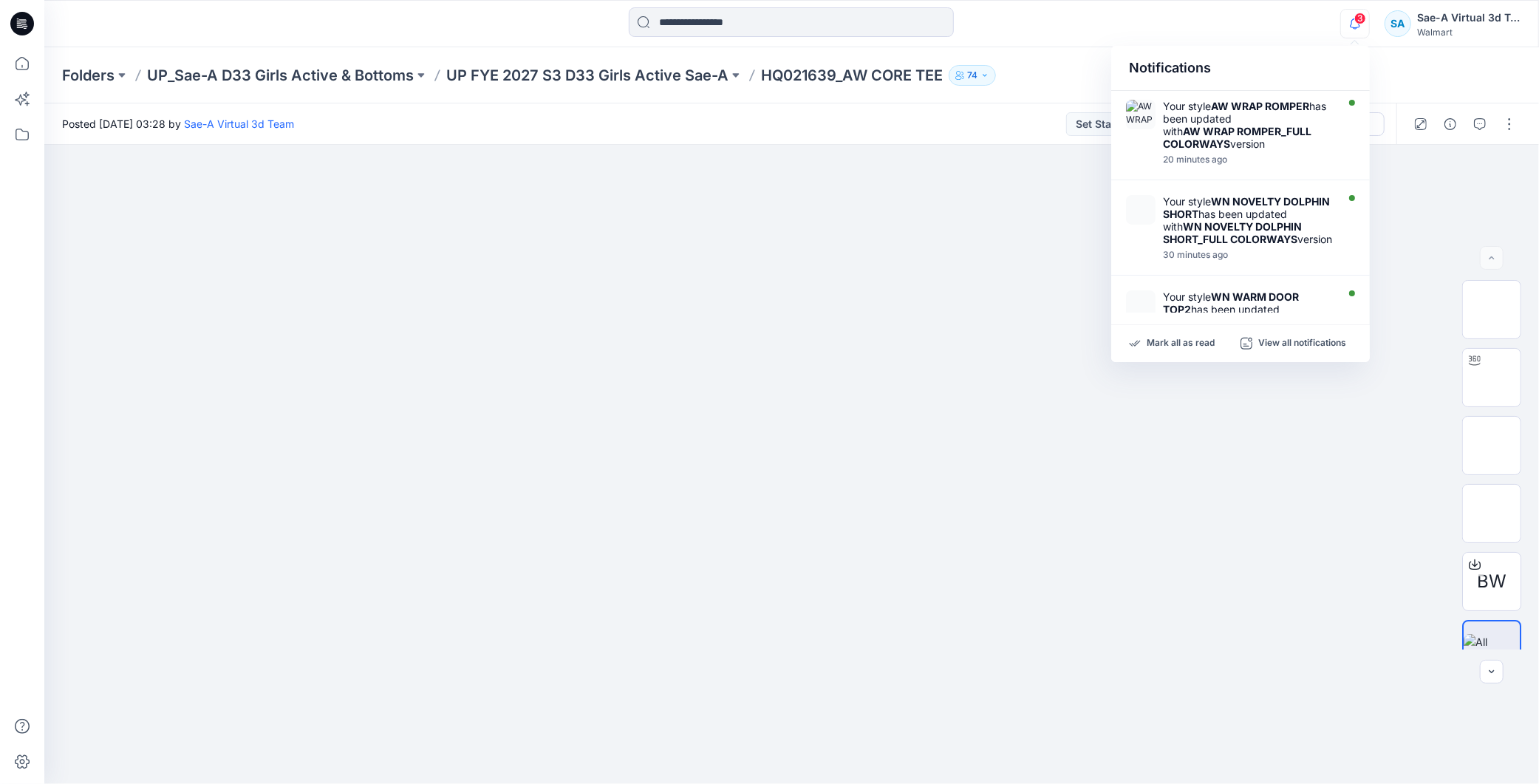
click at [744, 26] on icon "button" at bounding box center [1355, 24] width 28 height 30
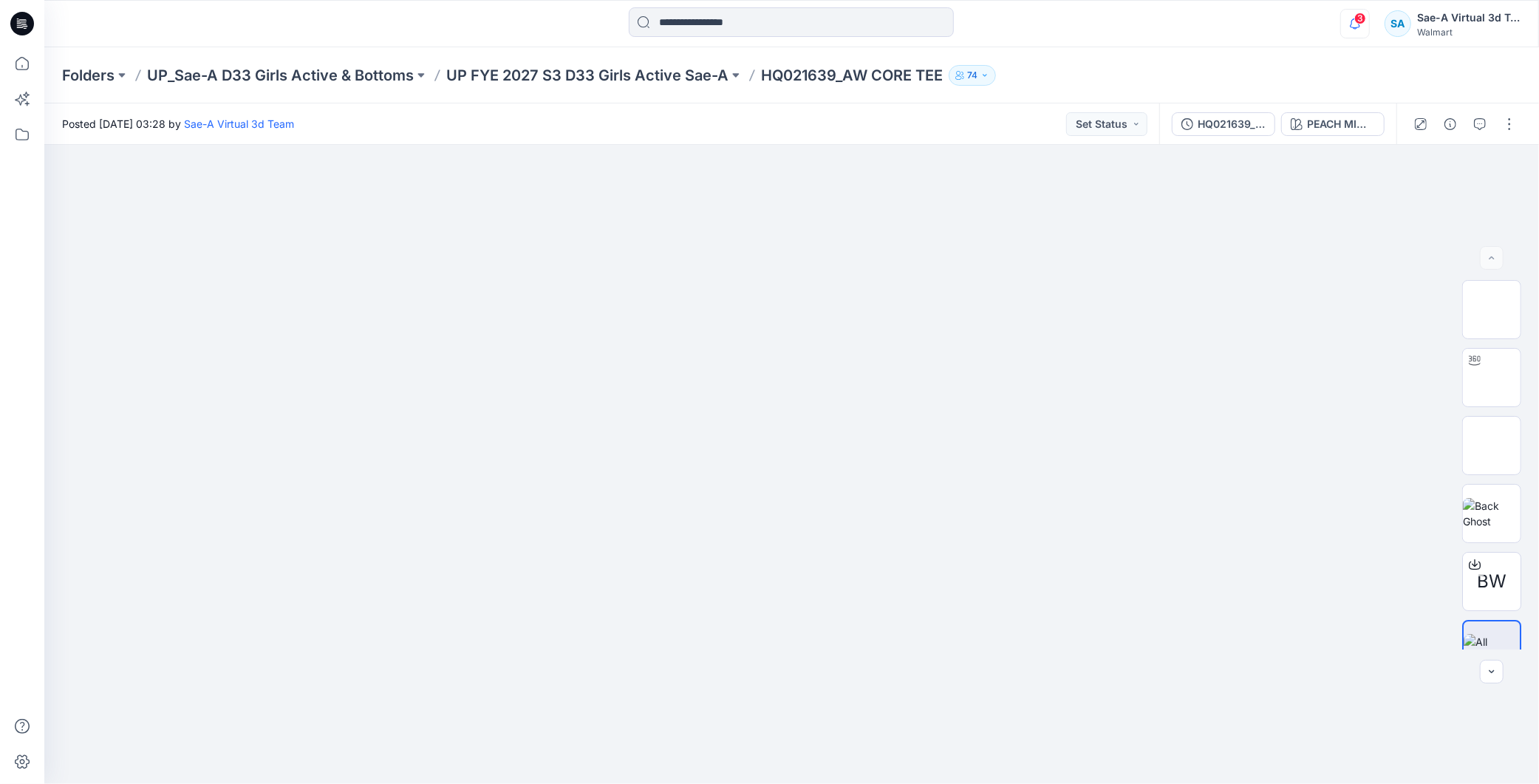
click at [744, 26] on icon "button" at bounding box center [1355, 24] width 28 height 30
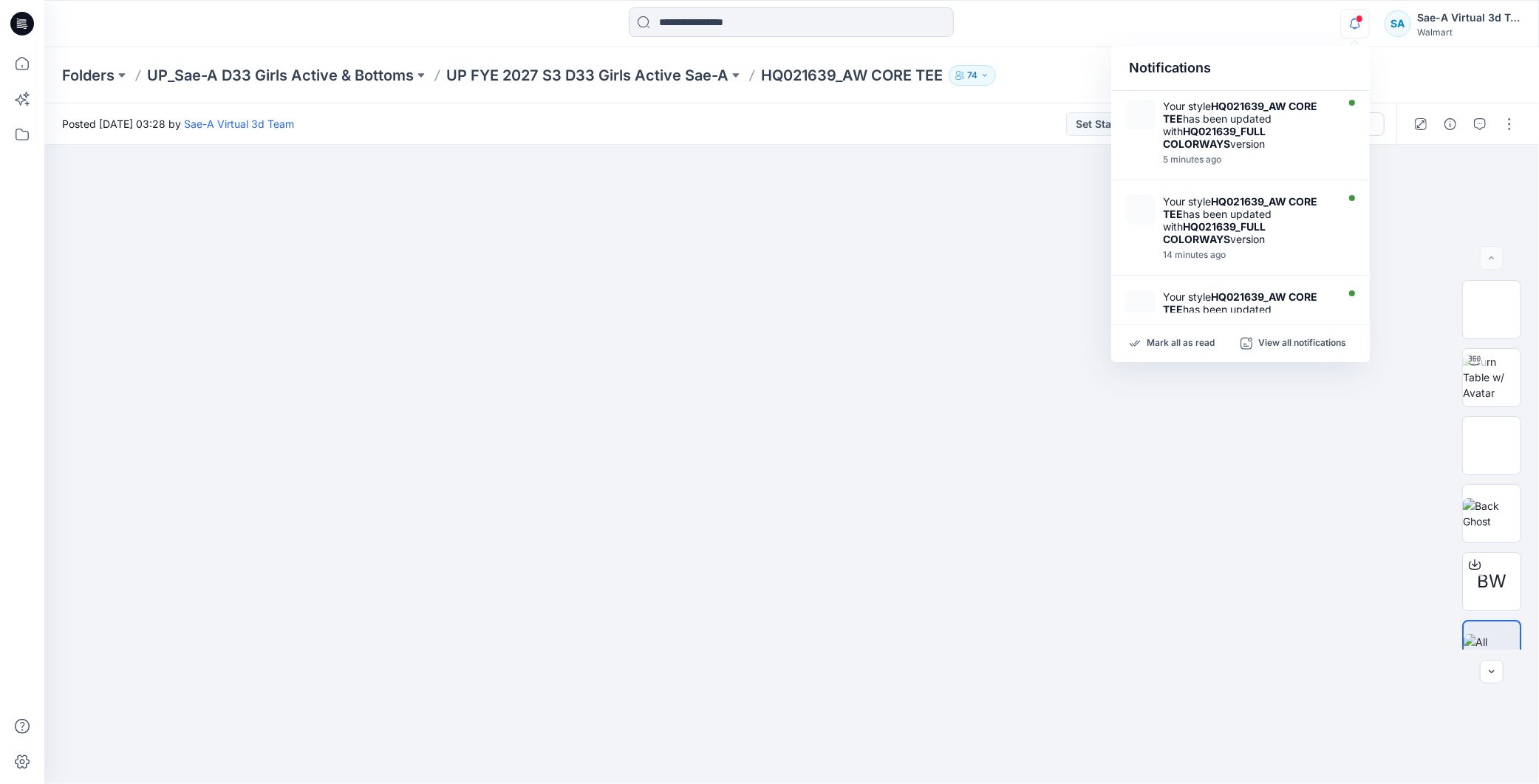
click at [744, 15] on span at bounding box center [1359, 18] width 8 height 8
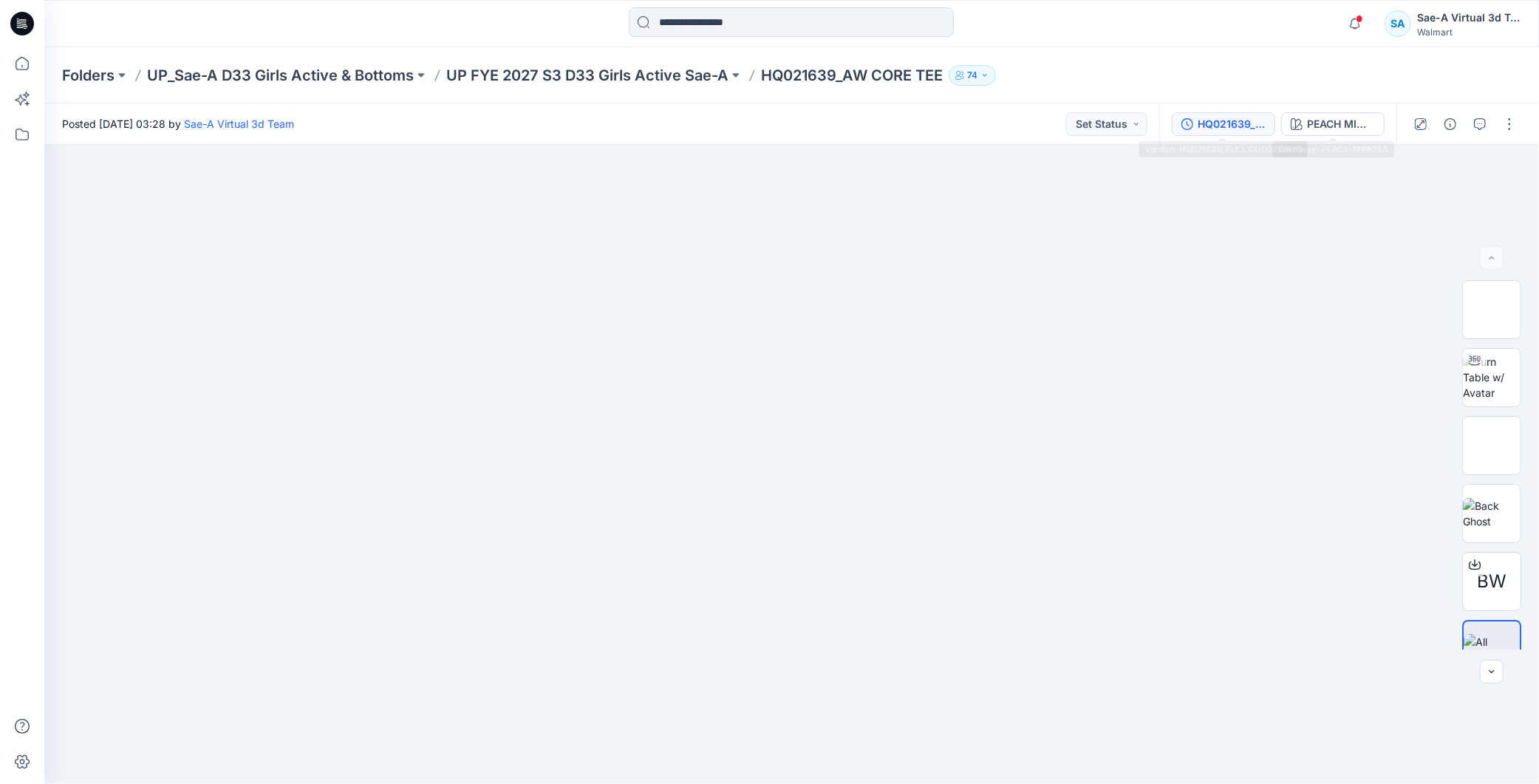
click at [744, 121] on div "HQ021639_FULL COLORWAYS" at bounding box center [1231, 124] width 68 height 16
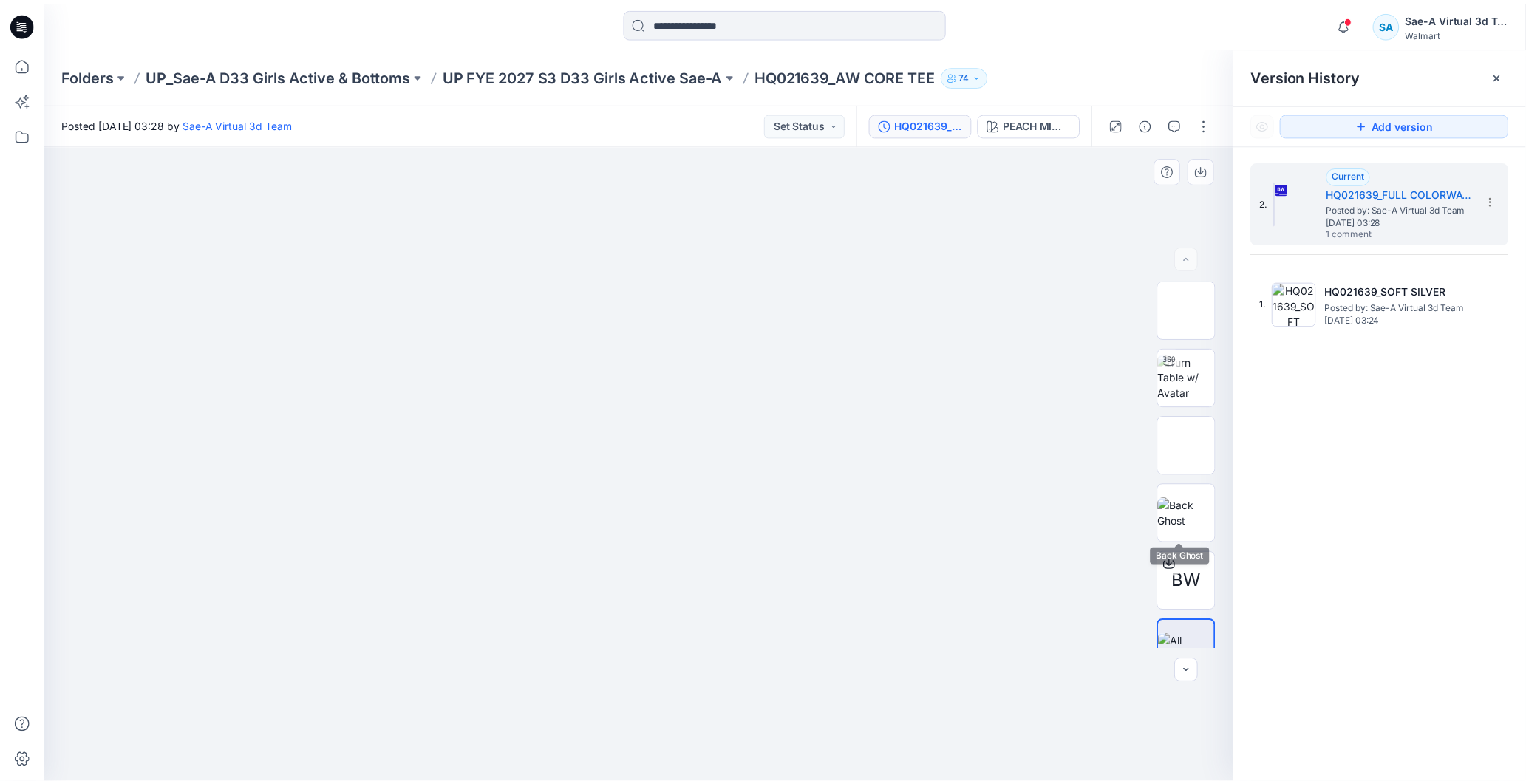
scroll to position [30, 0]
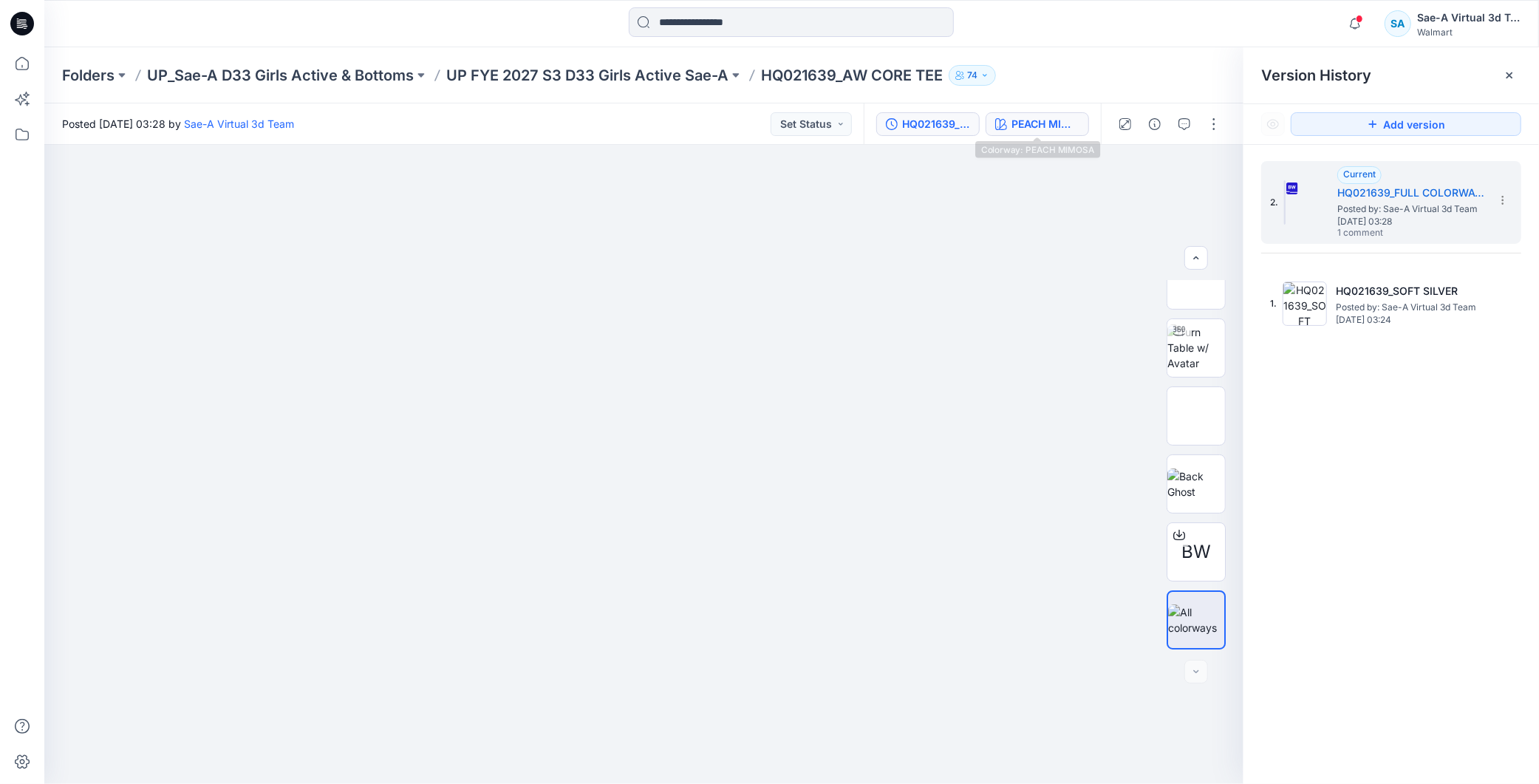
click at [744, 122] on div "PEACH MIMOSA" at bounding box center [1045, 124] width 68 height 16
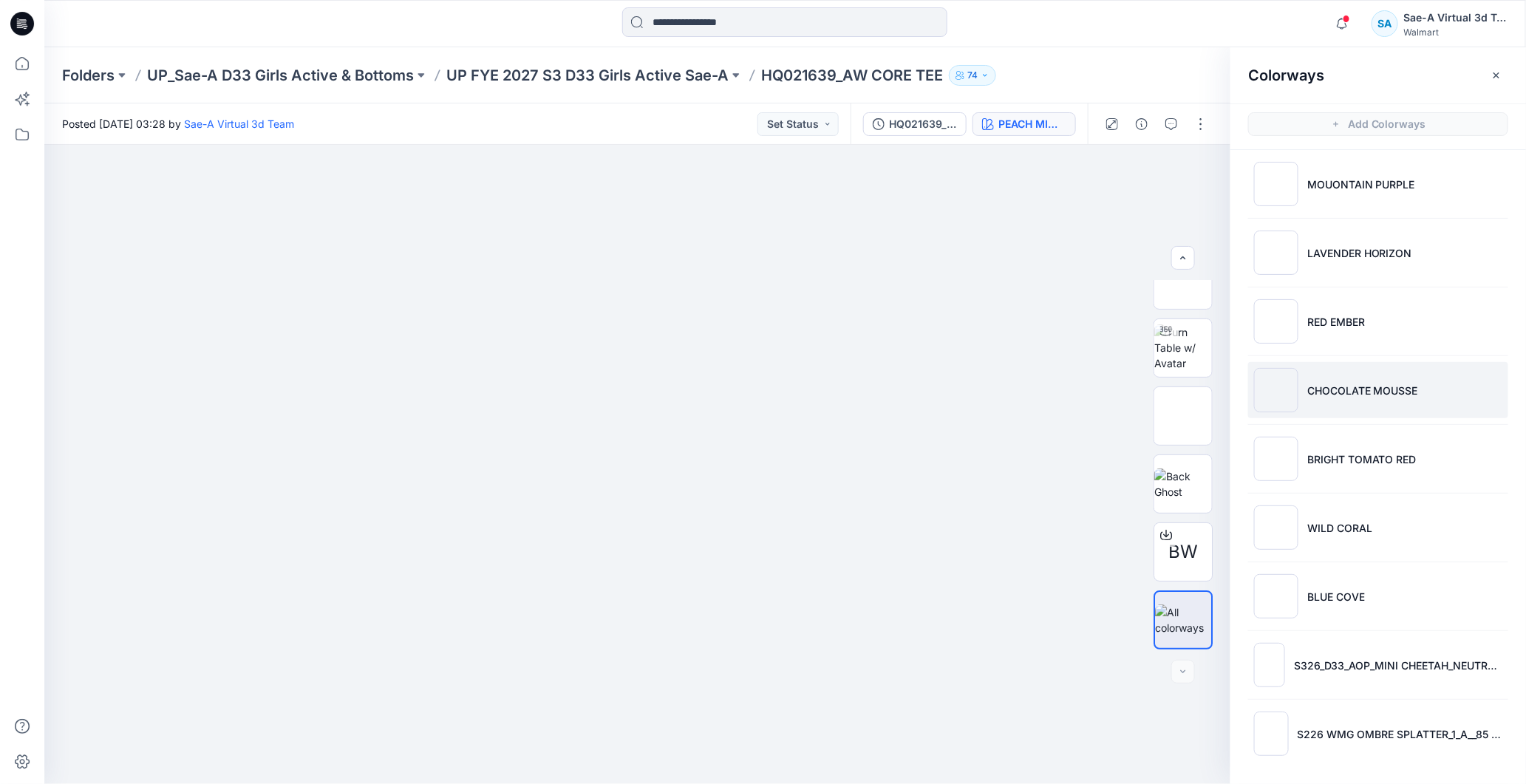
scroll to position [5, 0]
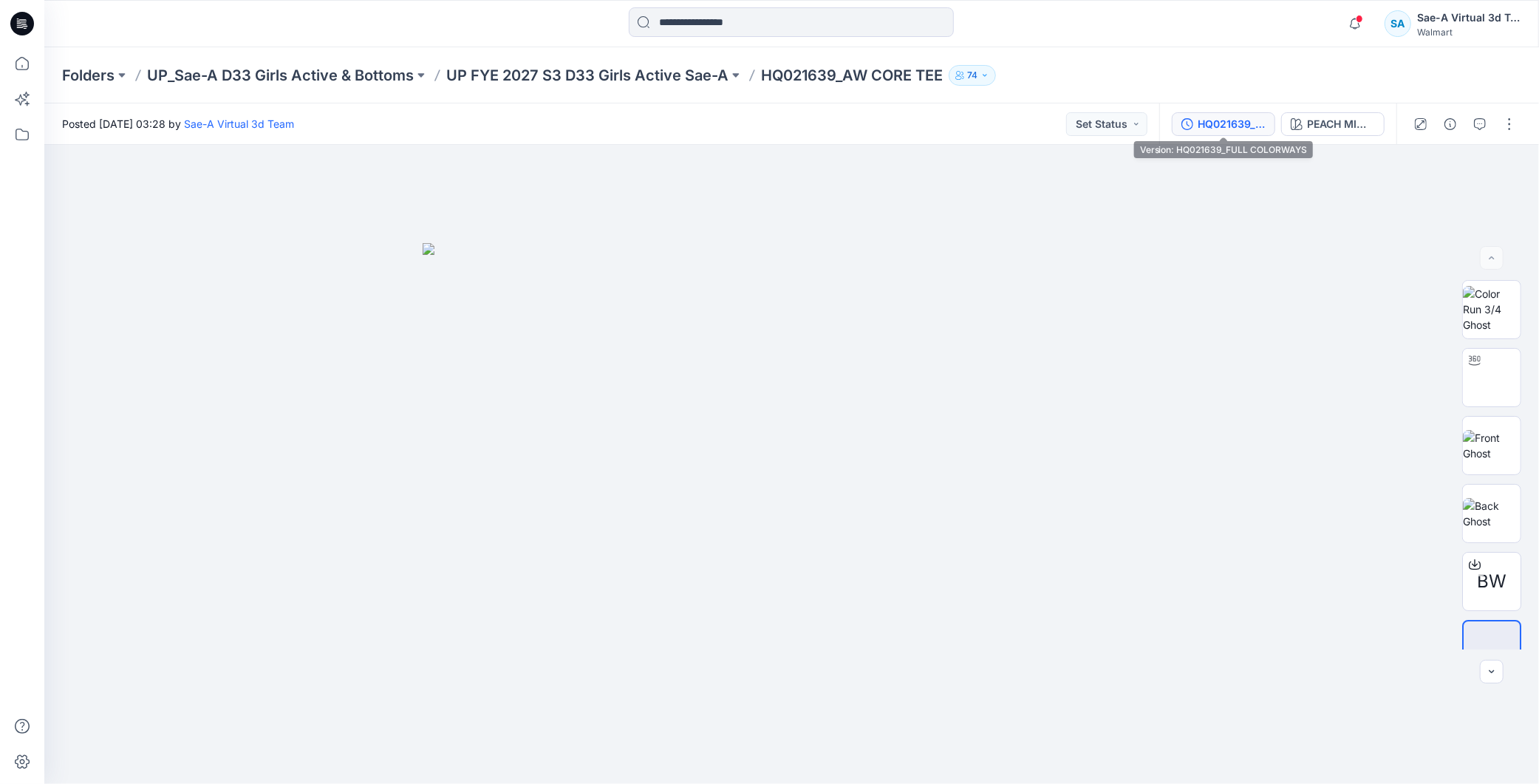
click at [1200, 131] on button "HQ021639_FULL COLORWAYS" at bounding box center [1223, 124] width 103 height 24
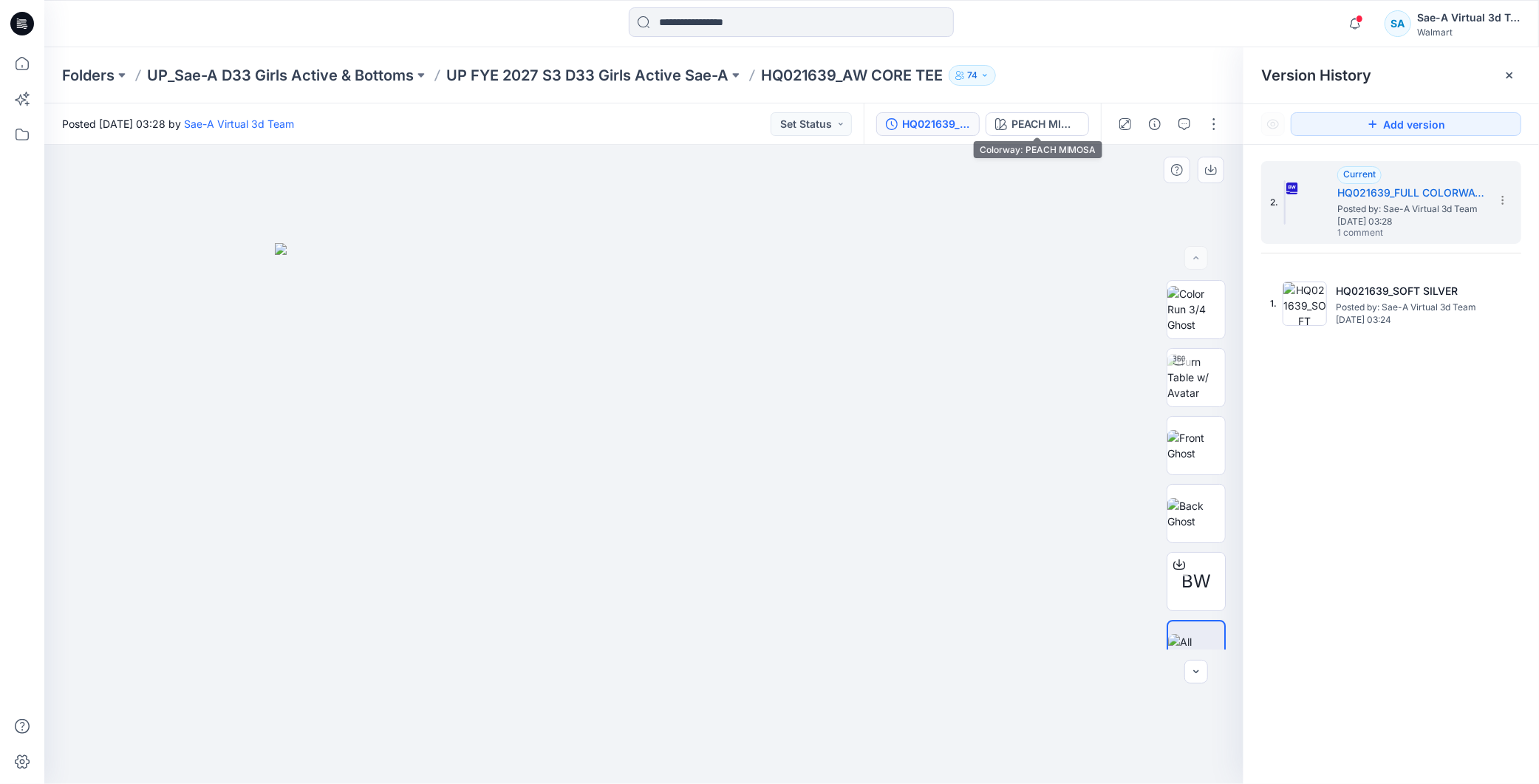
click at [1051, 122] on div "PEACH MIMOSA" at bounding box center [1045, 124] width 68 height 16
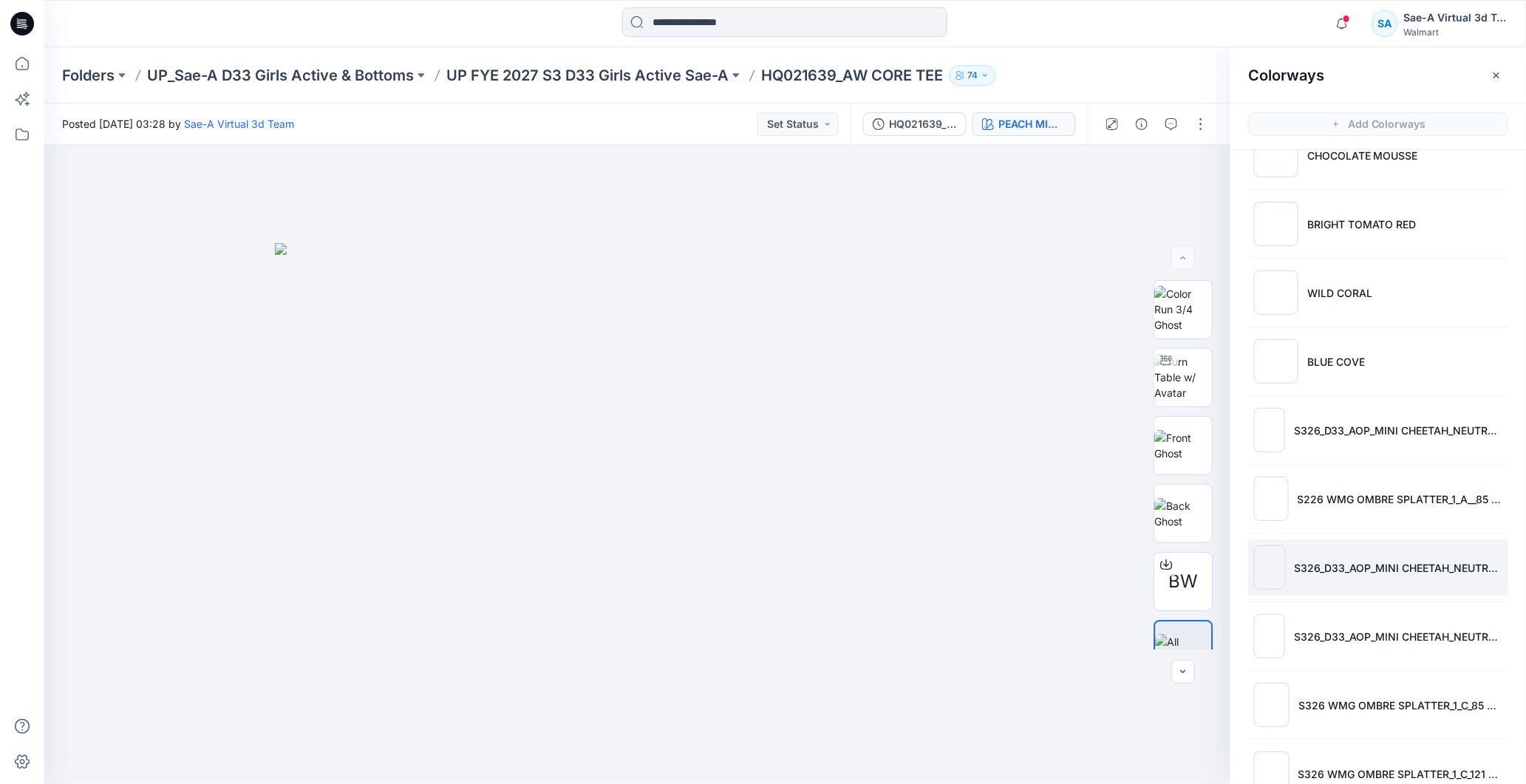
scroll to position [5, 0]
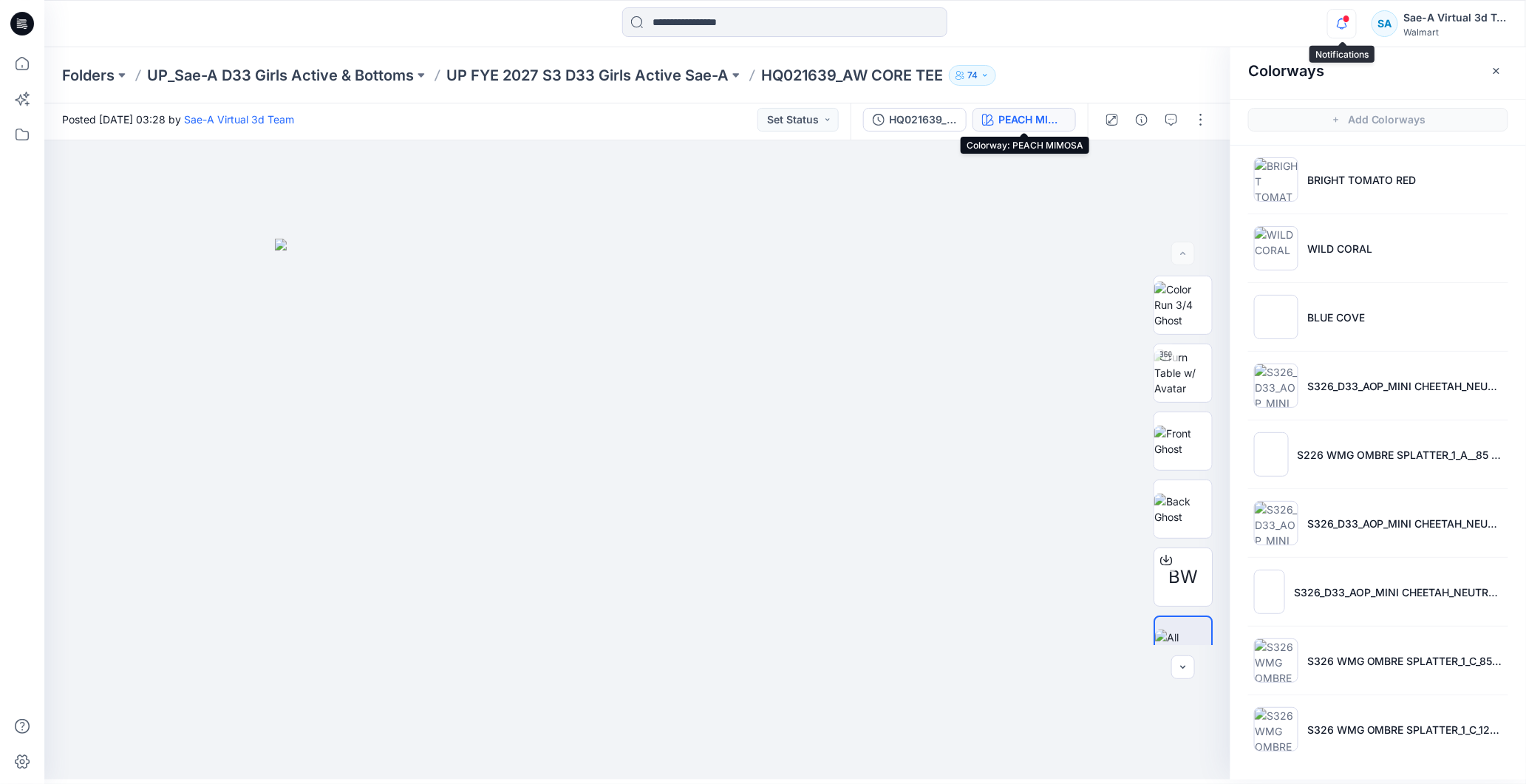
click at [1348, 24] on icon "button" at bounding box center [1342, 24] width 28 height 30
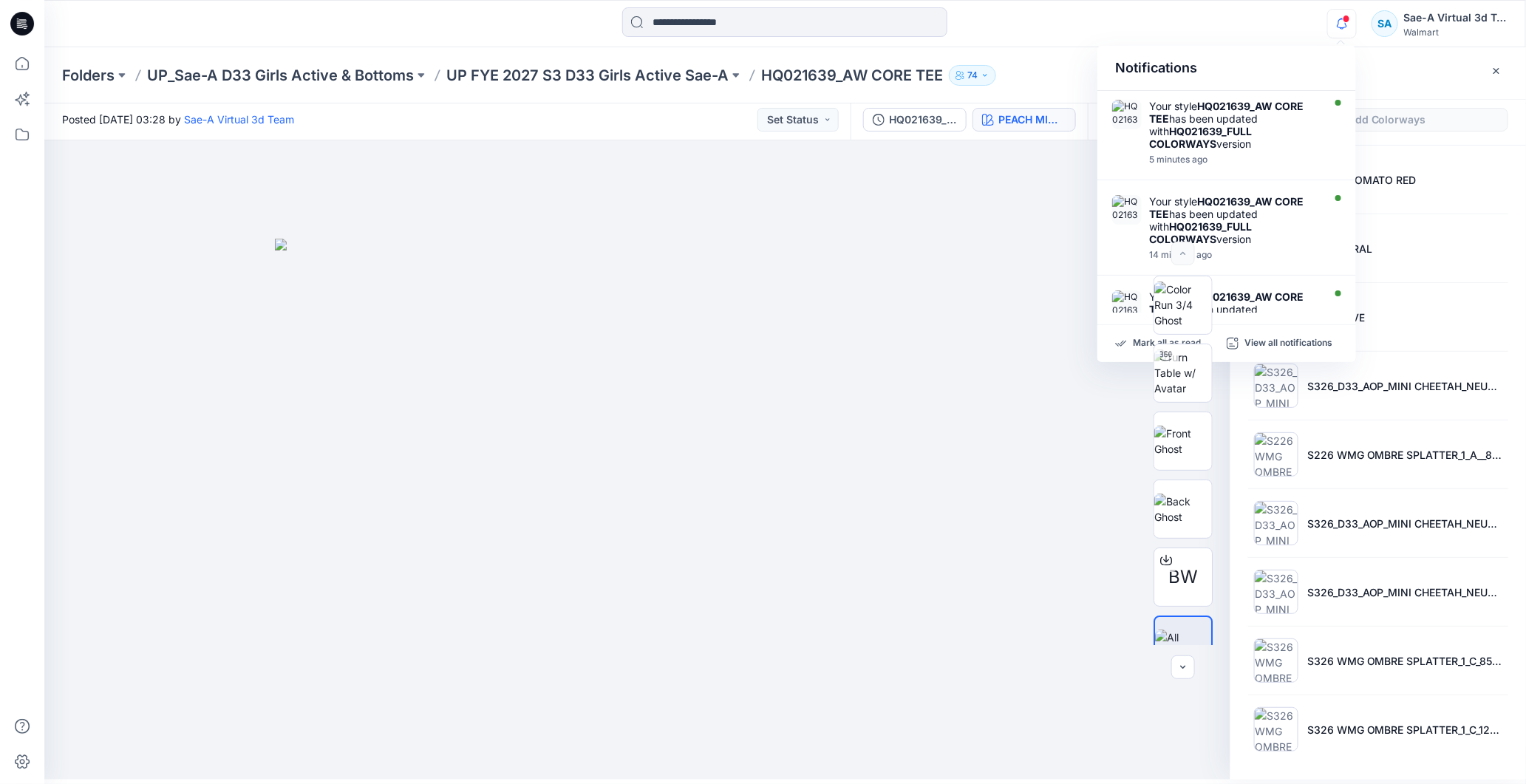
click at [1348, 21] on span at bounding box center [1347, 18] width 8 height 8
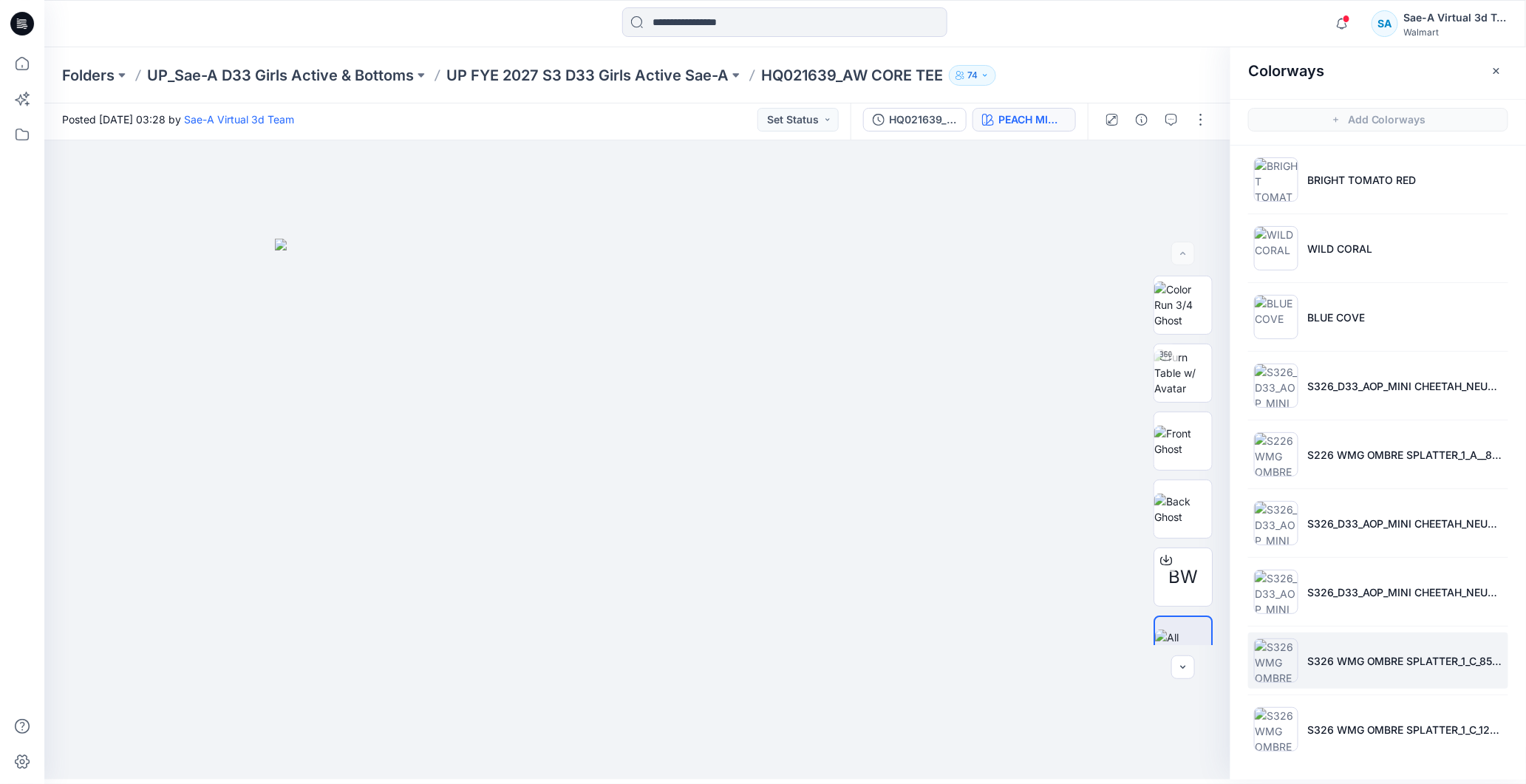
click at [1370, 660] on p "S326 WMG OMBRE SPLATTER_1_C_85 SCALE(0916)" at bounding box center [1404, 661] width 195 height 15
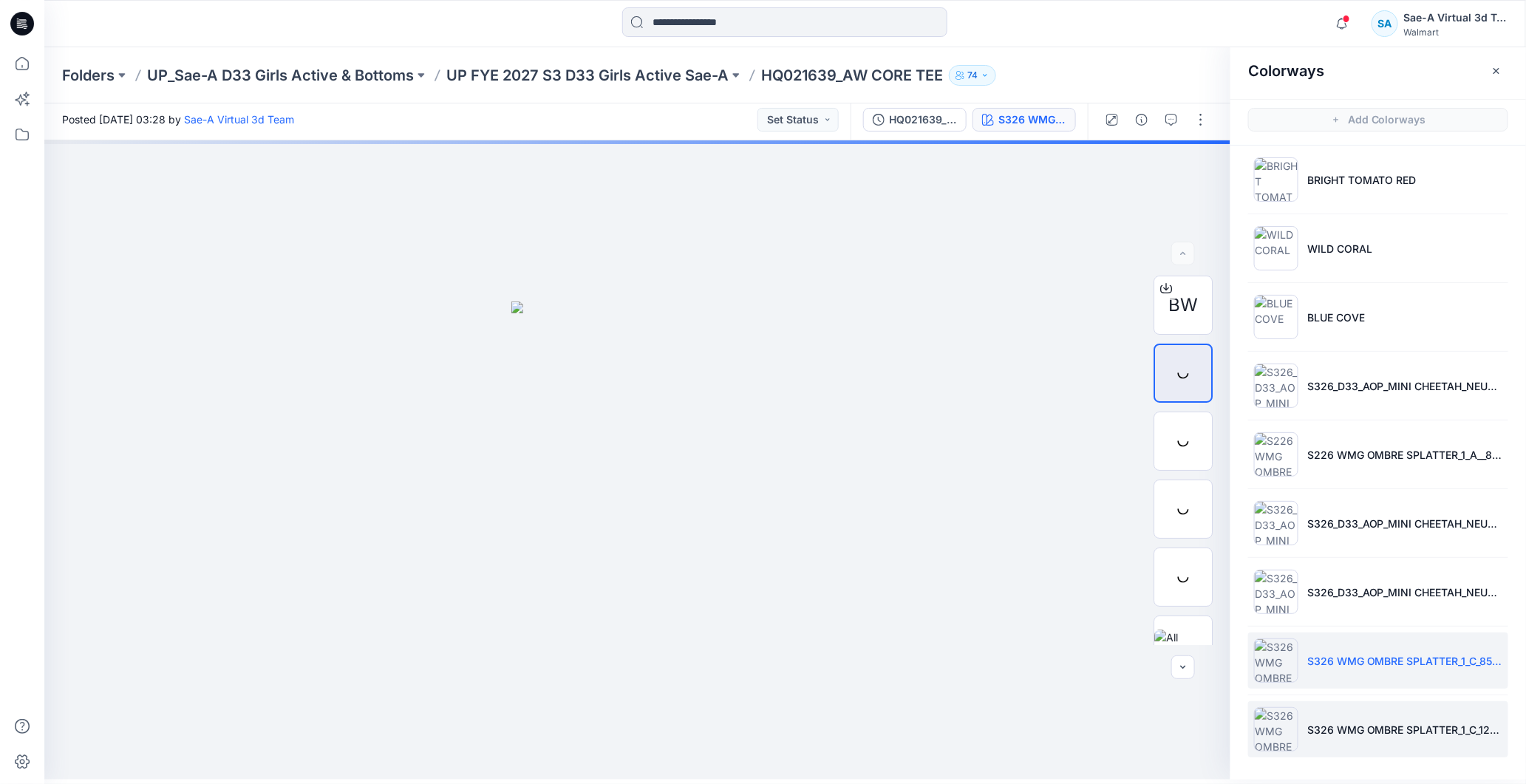
click at [1369, 718] on li "S326 WMG OMBRE SPLATTER_1_C_121 SCALE(0916)" at bounding box center [1378, 729] width 260 height 56
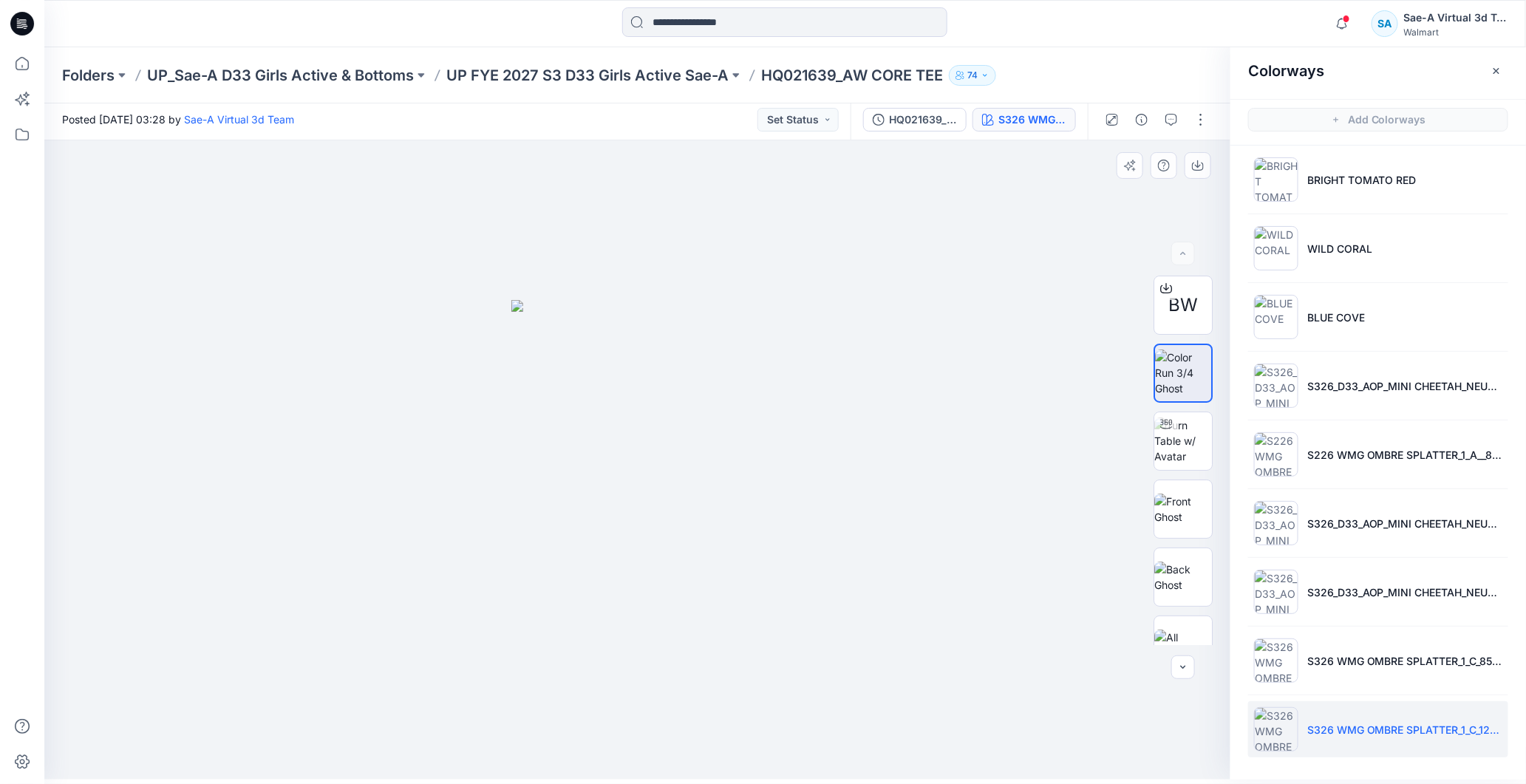
click at [902, 334] on div at bounding box center [638, 460] width 1187 height 639
